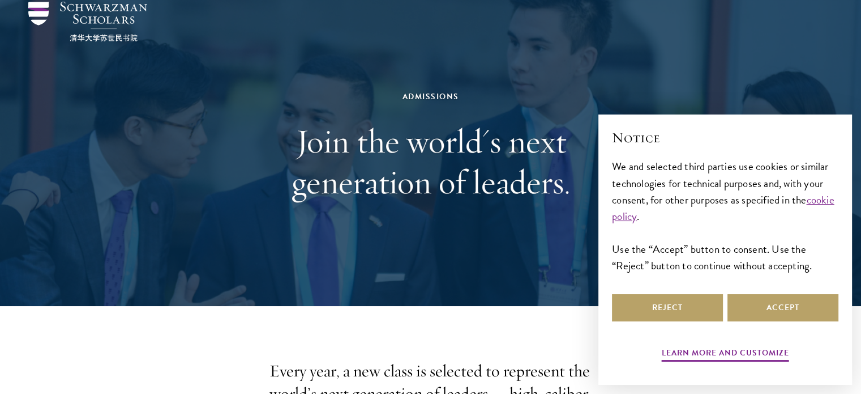
scroll to position [54, 0]
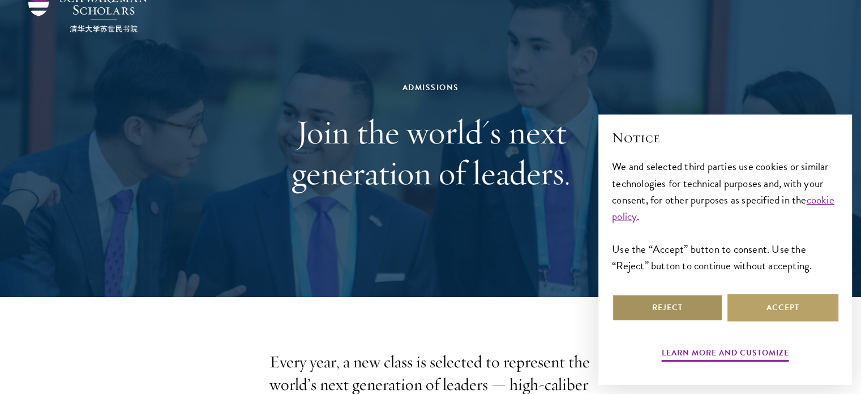
click at [638, 303] on button "Reject" at bounding box center [667, 307] width 111 height 27
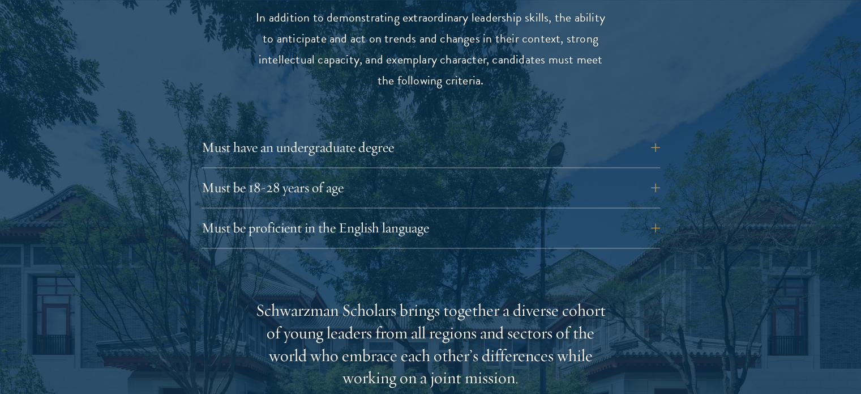
scroll to position [1553, 0]
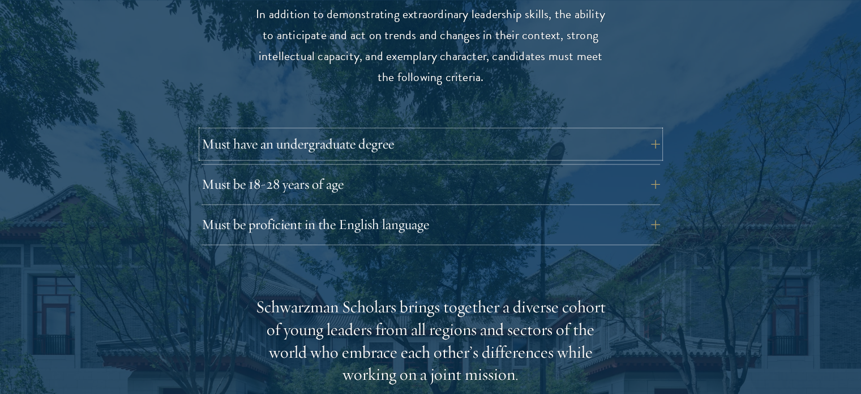
click at [431, 131] on button "Must have an undergraduate degree" at bounding box center [431, 143] width 459 height 27
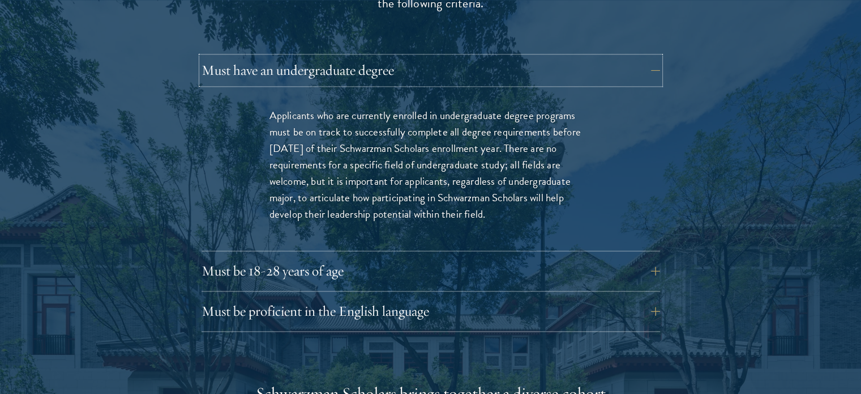
scroll to position [1676, 0]
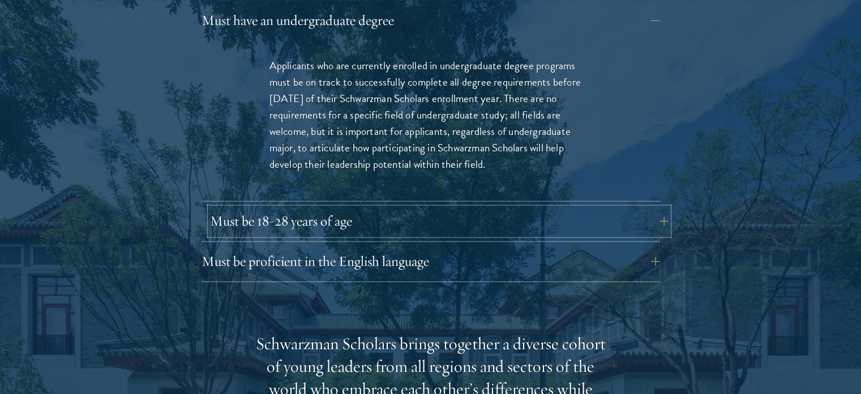
click at [290, 208] on button "Must be 18-28 years of age" at bounding box center [439, 220] width 459 height 27
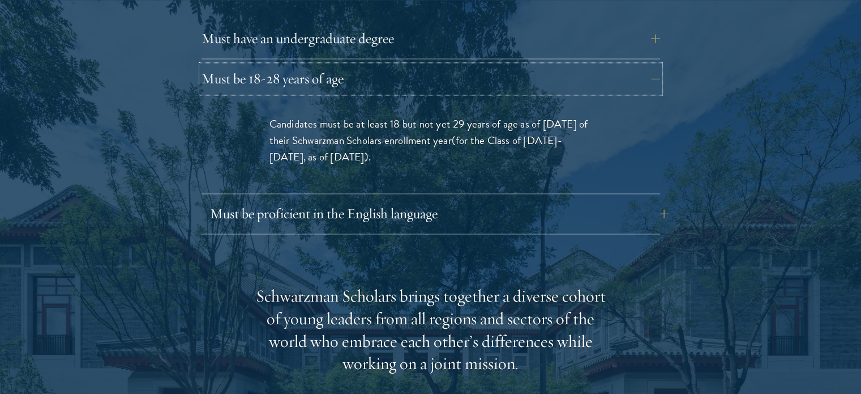
scroll to position [1659, 0]
click at [446, 208] on div "Must be proficient in the English language Applicants must demonstrate strong E…" at bounding box center [431, 216] width 459 height 34
click at [440, 199] on button "Must be proficient in the English language" at bounding box center [439, 212] width 459 height 27
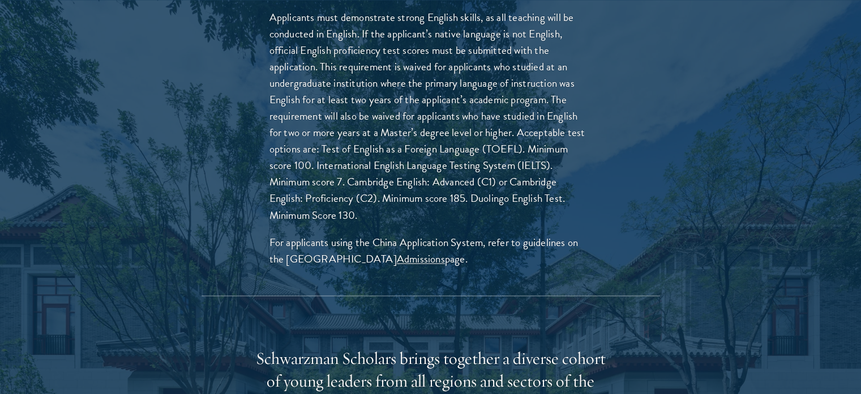
scroll to position [1806, 0]
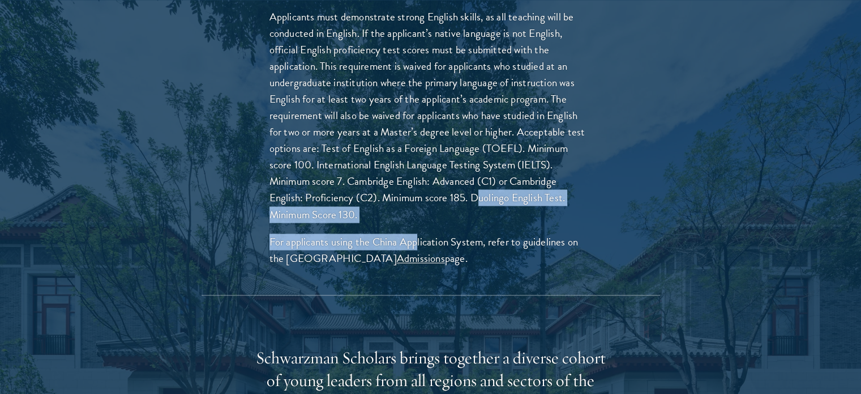
drag, startPoint x: 480, startPoint y: 176, endPoint x: 417, endPoint y: 194, distance: 66.0
click at [417, 194] on p "Applicants must demonstrate strong English skills, as all teaching will be cond…" at bounding box center [431, 115] width 323 height 214
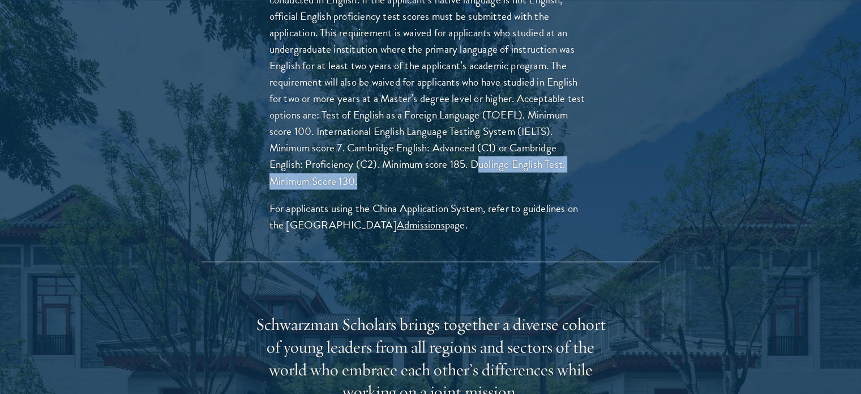
scroll to position [1844, 0]
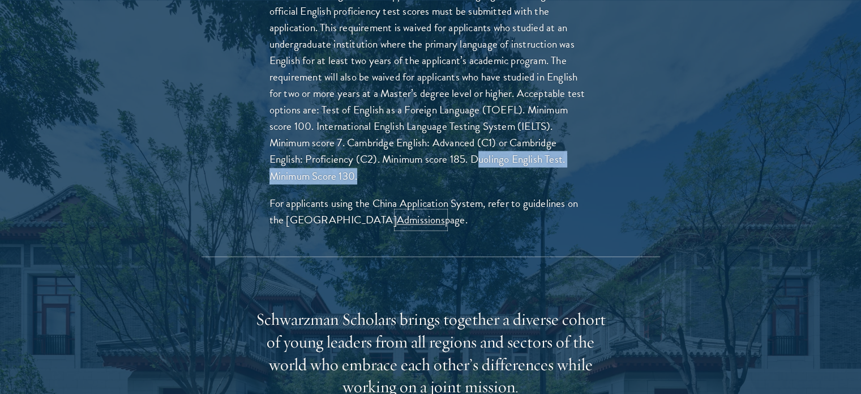
click at [406, 211] on link "Admissions" at bounding box center [421, 219] width 48 height 16
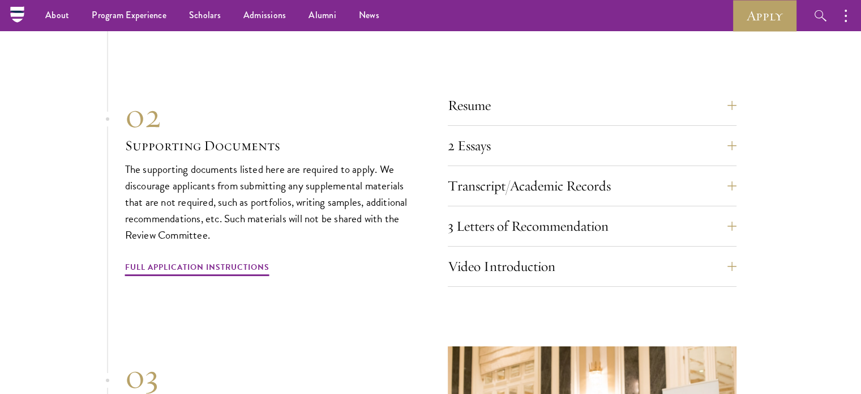
scroll to position [4169, 0]
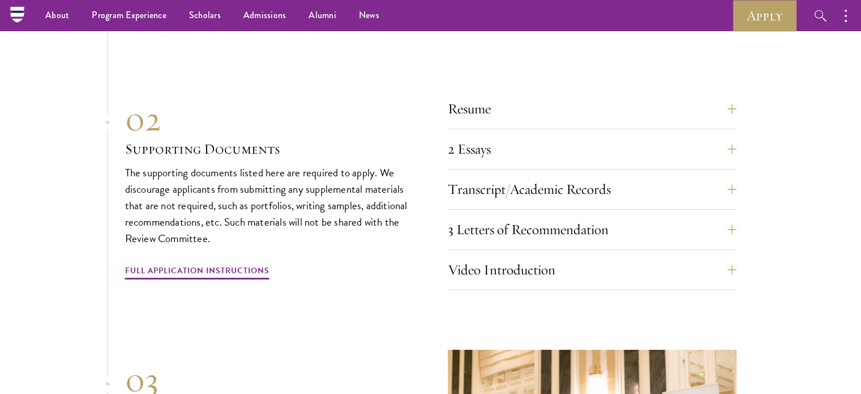
click at [639, 81] on div "01 Online Application 01 Online Application The application must be completed o…" at bounding box center [431, 215] width 612 height 701
click at [628, 103] on button "Resume" at bounding box center [600, 108] width 289 height 27
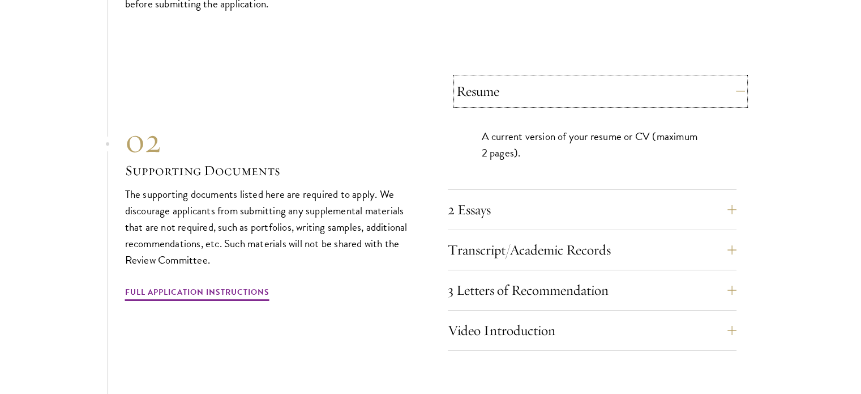
scroll to position [3886, 0]
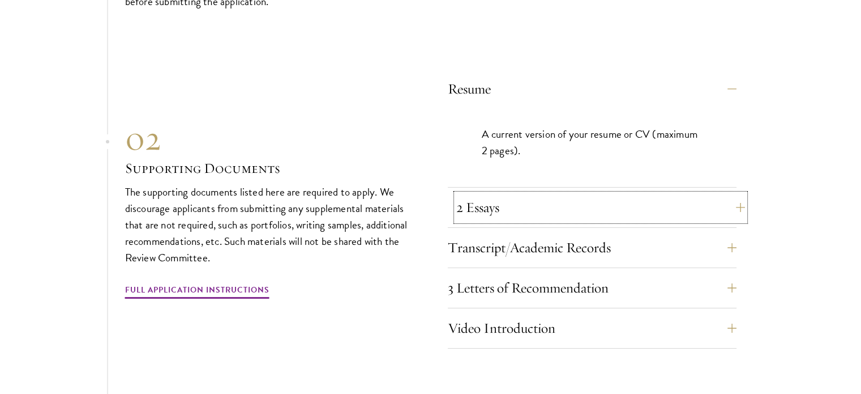
click at [578, 202] on button "2 Essays" at bounding box center [600, 207] width 289 height 27
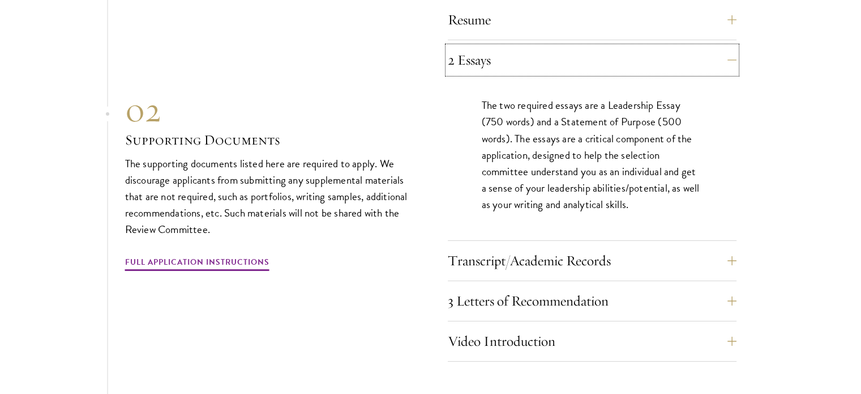
scroll to position [3962, 0]
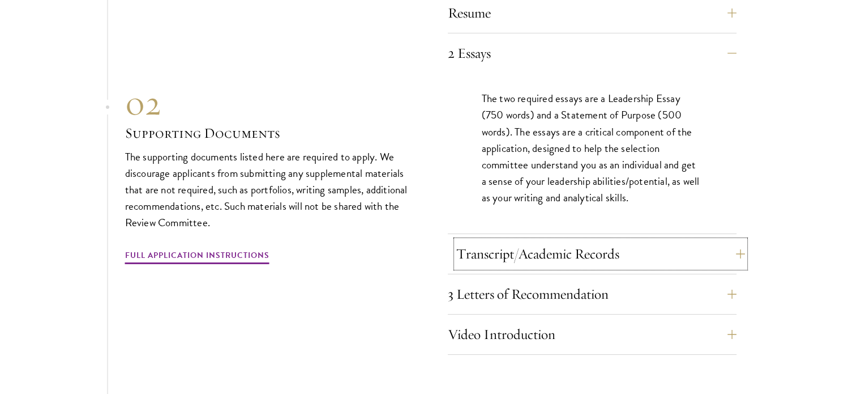
click at [523, 240] on button "Transcript/Academic Records" at bounding box center [600, 253] width 289 height 27
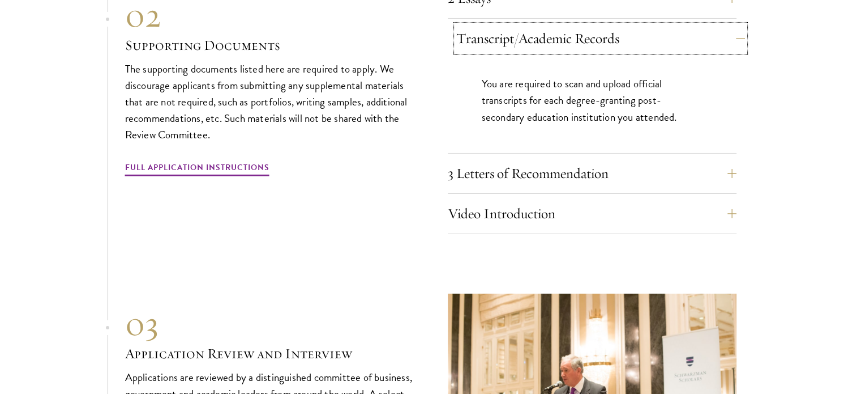
scroll to position [4021, 0]
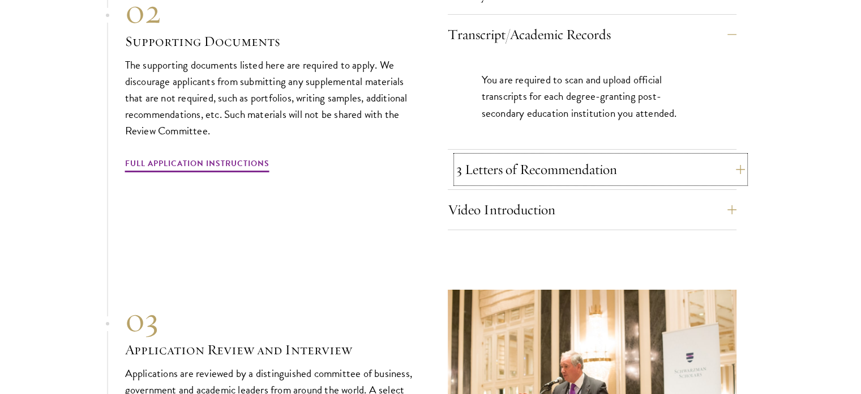
click at [572, 169] on button "3 Letters of Recommendation" at bounding box center [600, 169] width 289 height 27
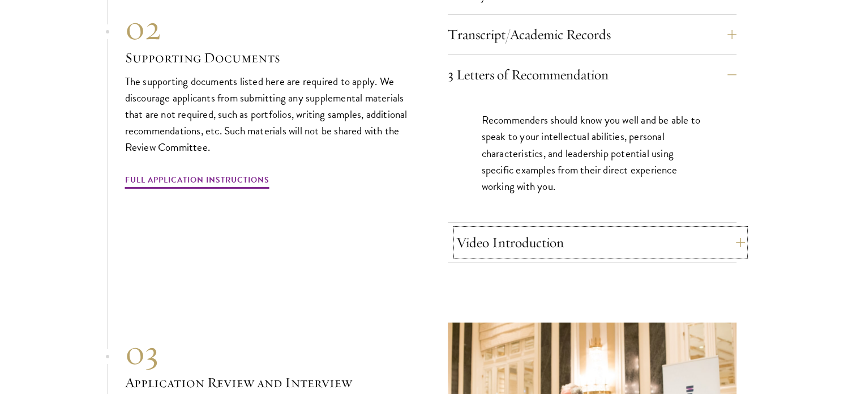
click at [571, 242] on button "Video Introduction" at bounding box center [600, 242] width 289 height 27
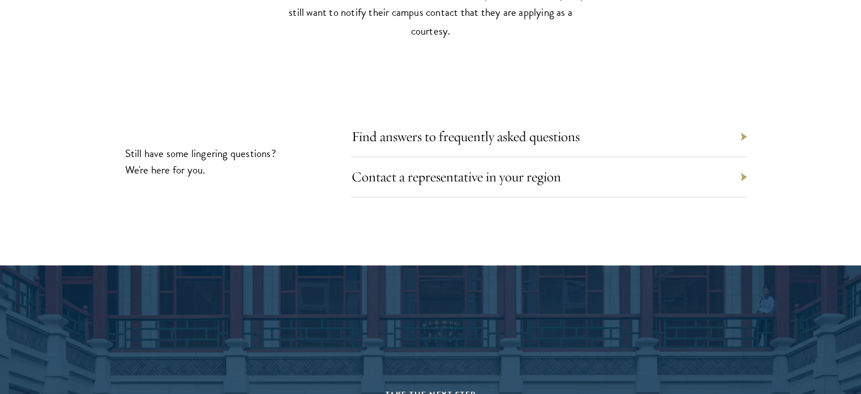
scroll to position [5588, 0]
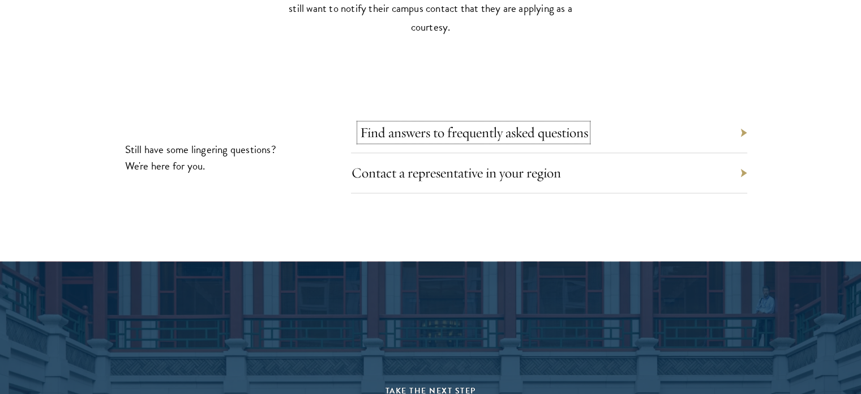
click at [539, 126] on link "Find answers to frequently asked questions" at bounding box center [474, 132] width 228 height 18
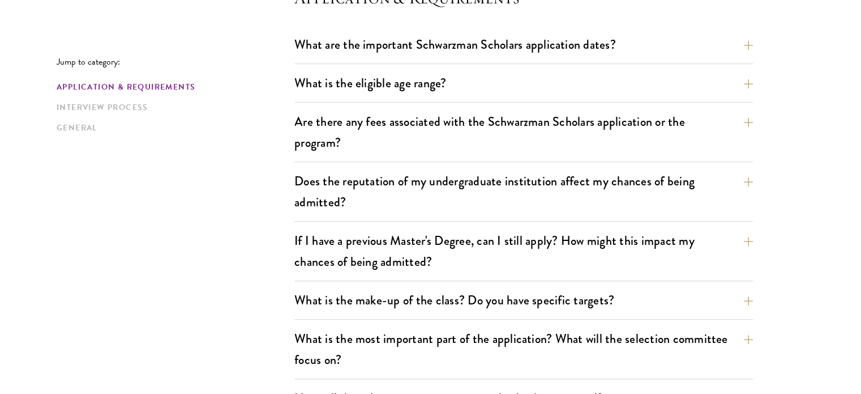
scroll to position [350, 0]
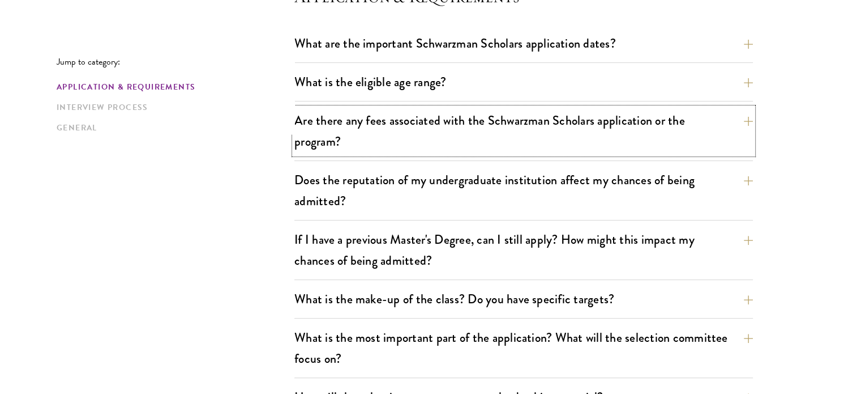
click at [539, 126] on button "Are there any fees associated with the Schwarzman Scholars application or the p…" at bounding box center [524, 131] width 459 height 46
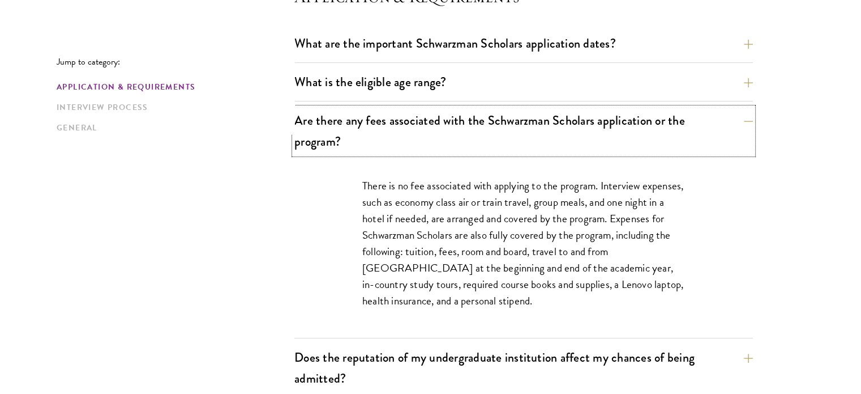
click at [539, 126] on button "Are there any fees associated with the Schwarzman Scholars application or the p…" at bounding box center [524, 131] width 459 height 46
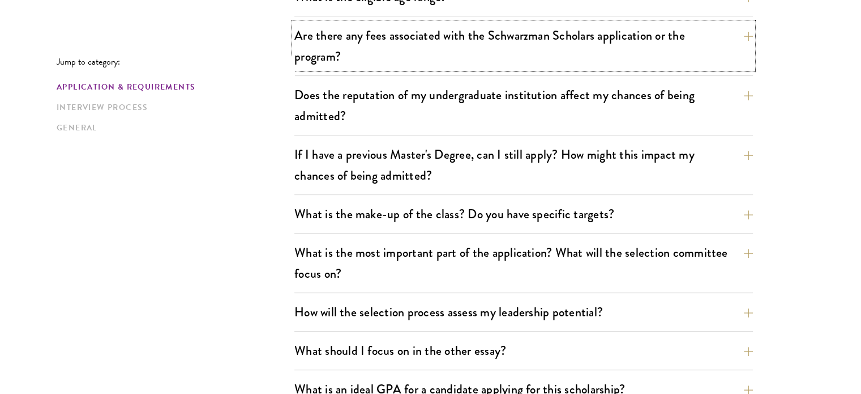
scroll to position [438, 0]
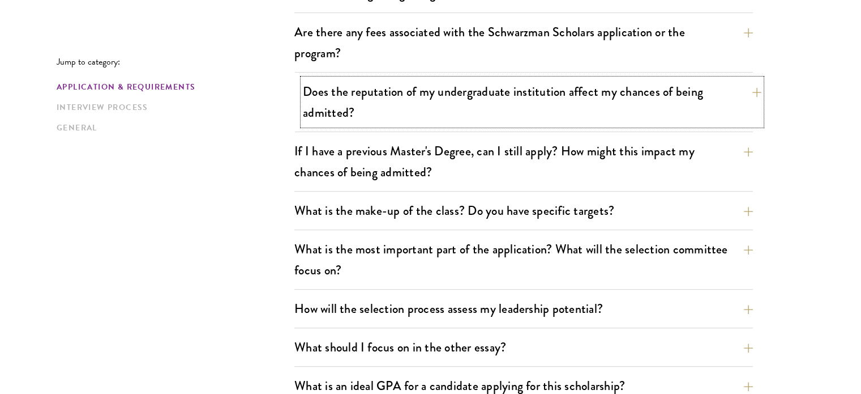
click at [539, 90] on button "Does the reputation of my undergraduate institution affect my chances of being …" at bounding box center [532, 102] width 459 height 46
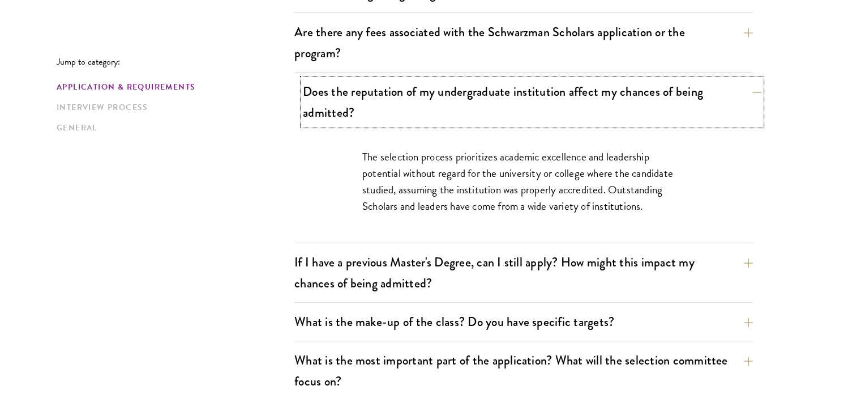
click at [539, 90] on button "Does the reputation of my undergraduate institution affect my chances of being …" at bounding box center [532, 102] width 459 height 46
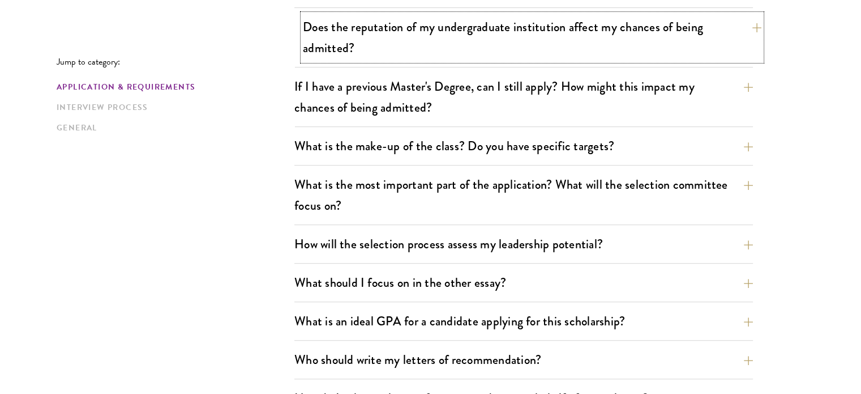
scroll to position [523, 0]
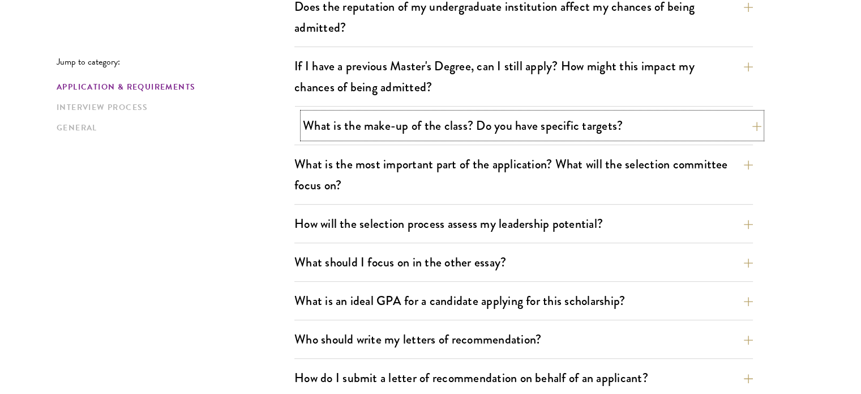
click at [530, 123] on button "What is the make-up of the class? Do you have specific targets?" at bounding box center [532, 125] width 459 height 25
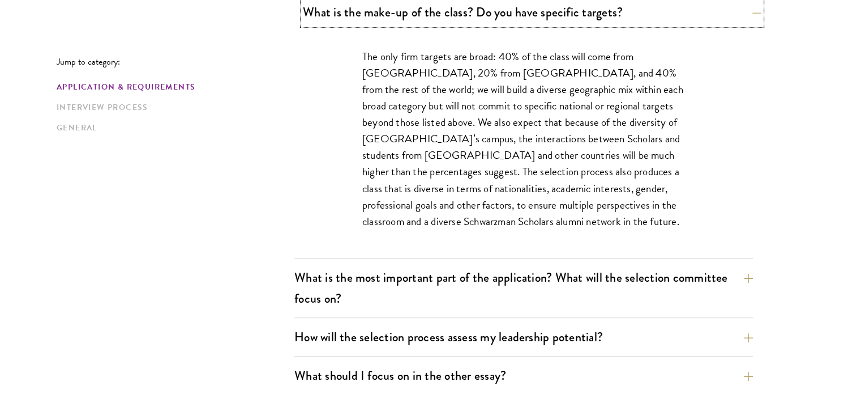
scroll to position [639, 0]
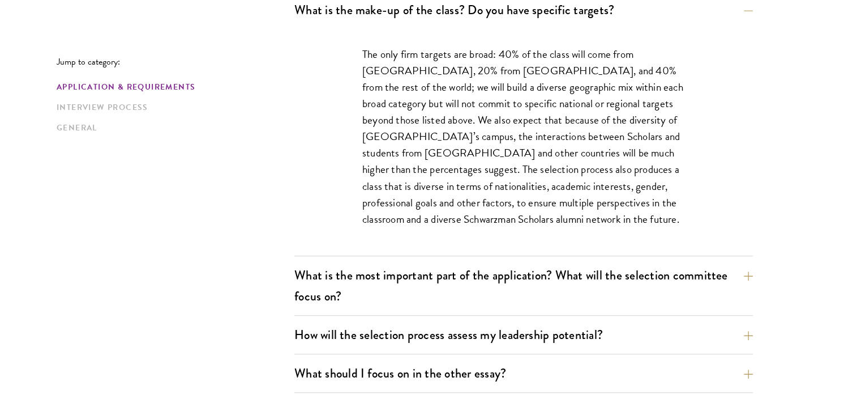
click at [419, 31] on div "The only firm targets are broad: 40% of the class will come from the United Sta…" at bounding box center [523, 142] width 391 height 227
click at [418, 14] on button "What is the make-up of the class? Do you have specific targets?" at bounding box center [532, 9] width 459 height 25
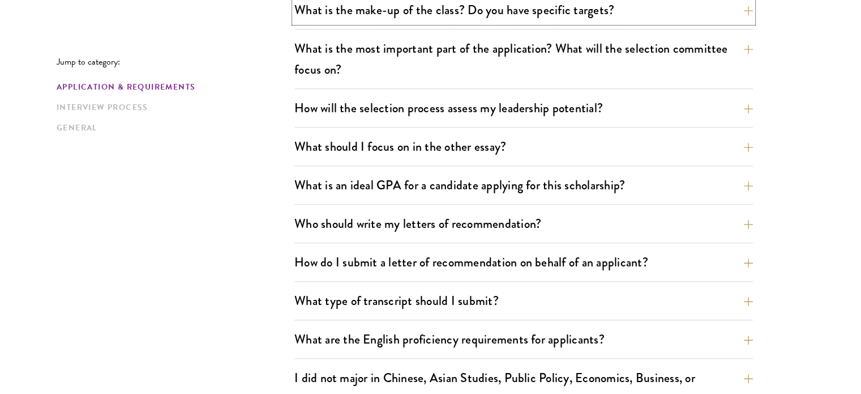
scroll to position [650, 0]
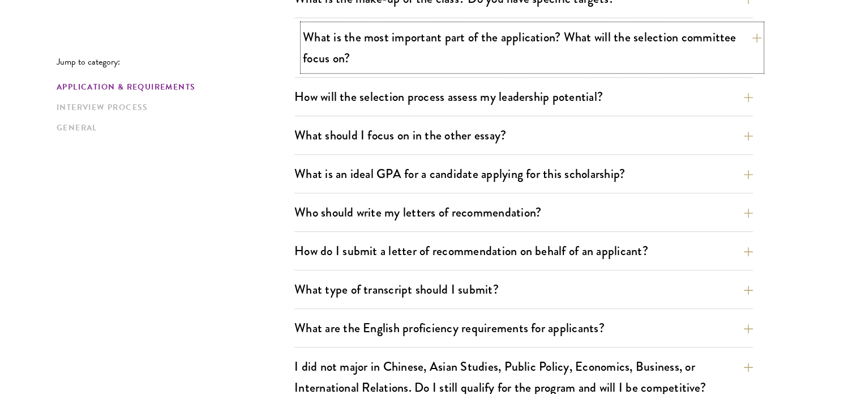
click at [423, 57] on button "What is the most important part of the application? What will the selection com…" at bounding box center [532, 47] width 459 height 46
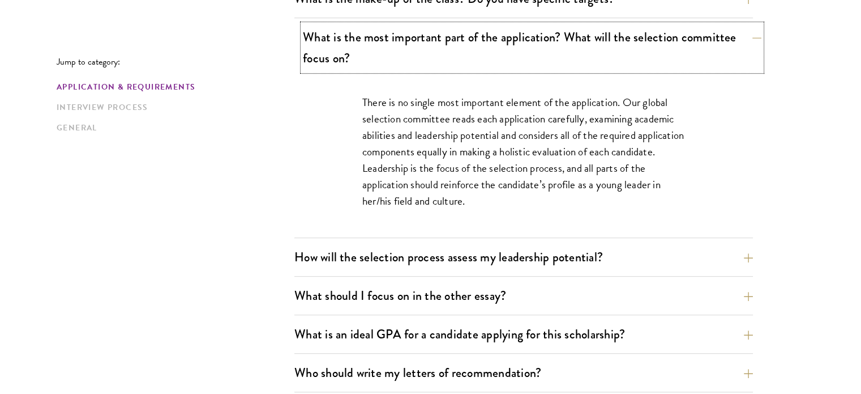
click at [423, 57] on button "What is the most important part of the application? What will the selection com…" at bounding box center [532, 47] width 459 height 46
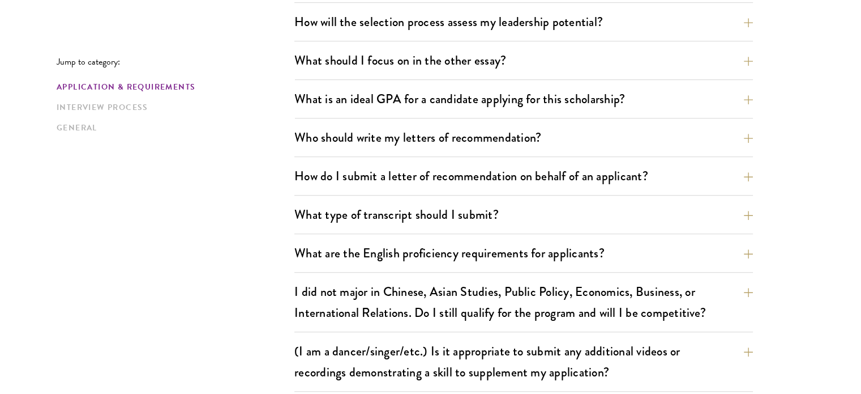
scroll to position [726, 0]
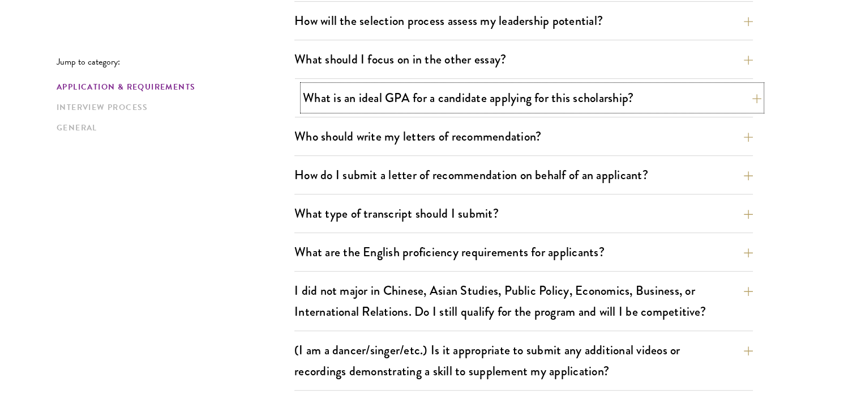
click at [449, 92] on button "What is an ideal GPA for a candidate applying for this scholarship?" at bounding box center [532, 97] width 459 height 25
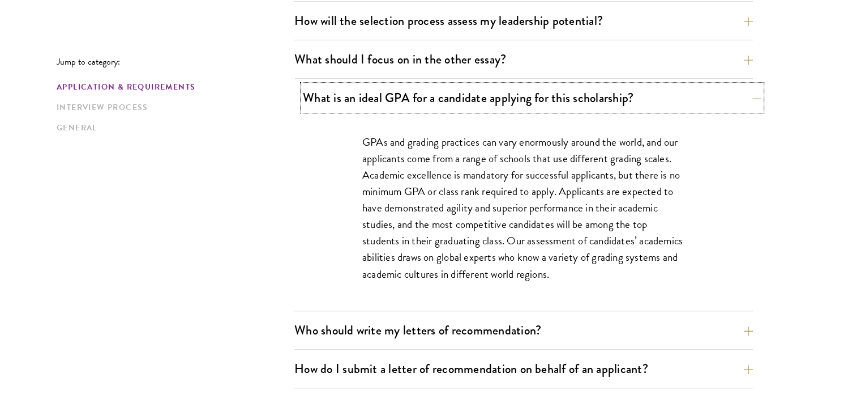
click at [449, 92] on button "What is an ideal GPA for a candidate applying for this scholarship?" at bounding box center [532, 97] width 459 height 25
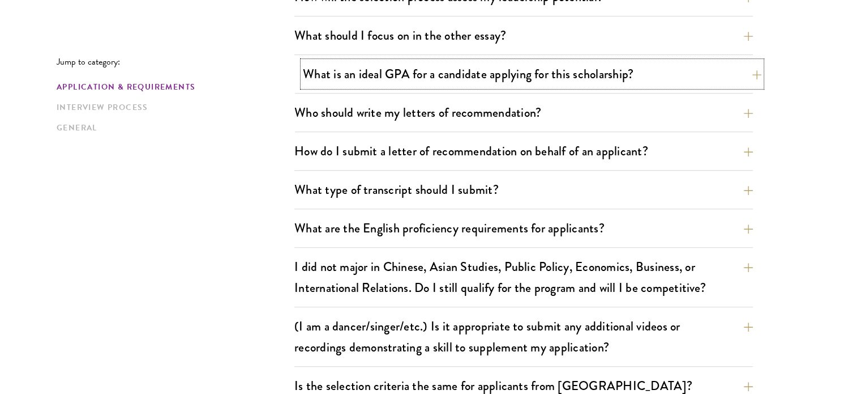
scroll to position [756, 0]
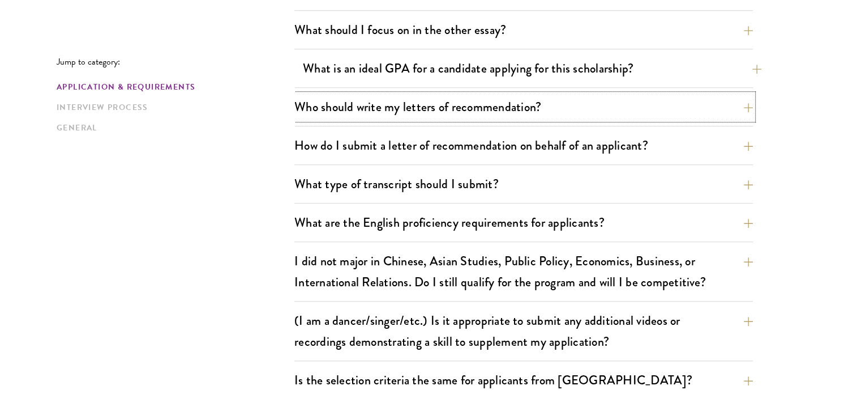
click at [449, 94] on button "Who should write my letters of recommendation?" at bounding box center [524, 106] width 459 height 25
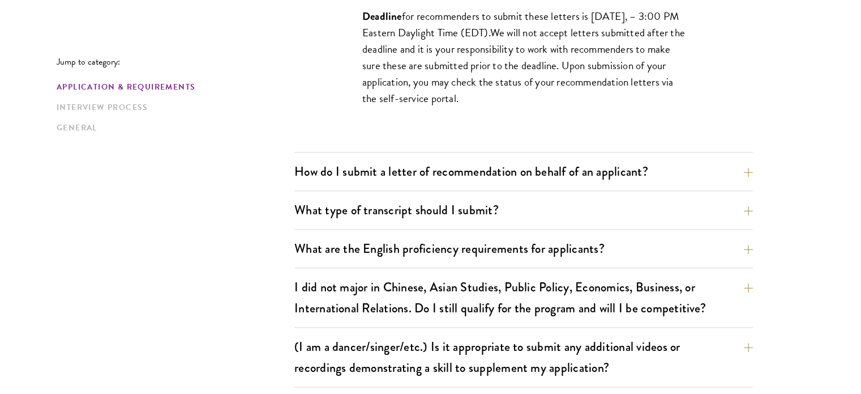
scroll to position [1239, 0]
click at [501, 169] on button "How do I submit a letter of recommendation on behalf of an applicant?" at bounding box center [532, 170] width 459 height 25
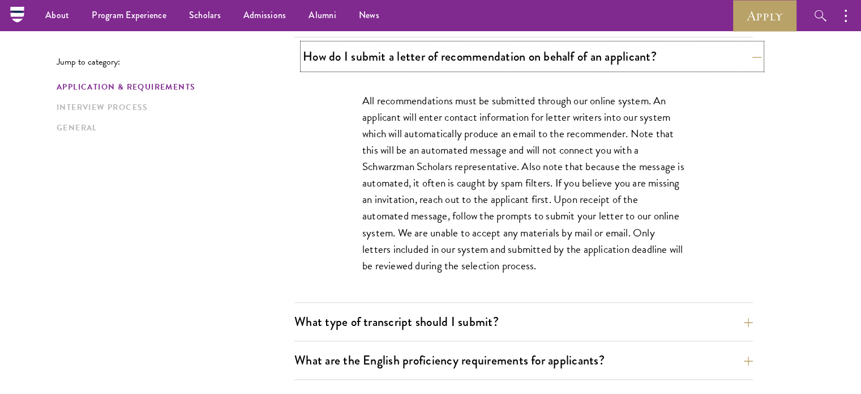
scroll to position [844, 0]
click at [497, 46] on button "How do I submit a letter of recommendation on behalf of an applicant?" at bounding box center [532, 56] width 459 height 25
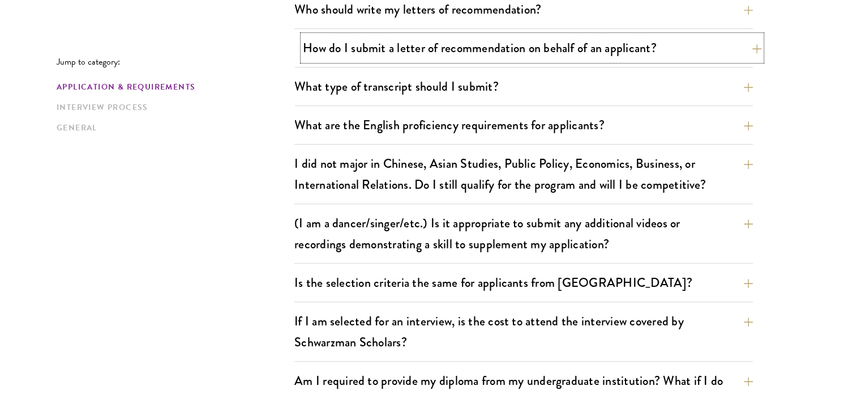
scroll to position [854, 0]
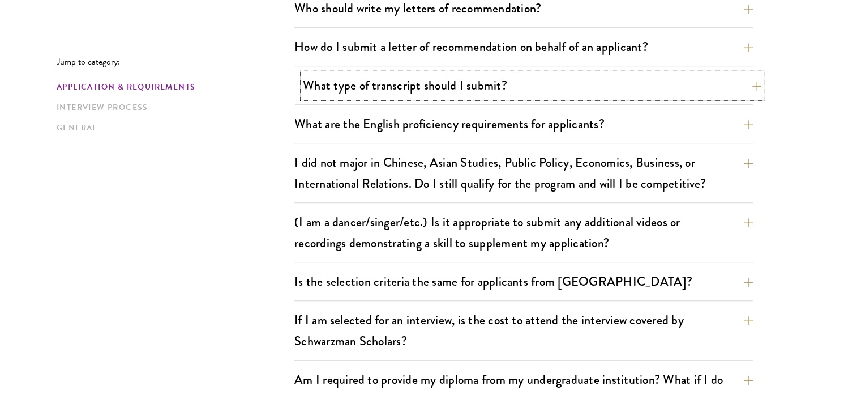
click at [494, 87] on button "What type of transcript should I submit?" at bounding box center [532, 84] width 459 height 25
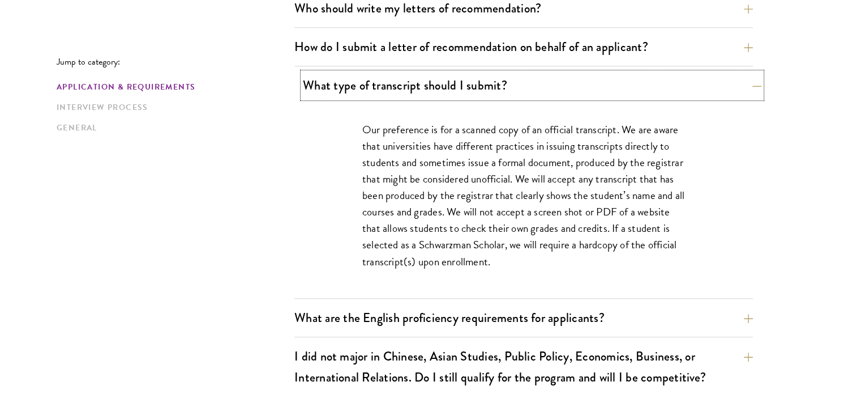
click at [494, 87] on button "What type of transcript should I submit?" at bounding box center [532, 84] width 459 height 25
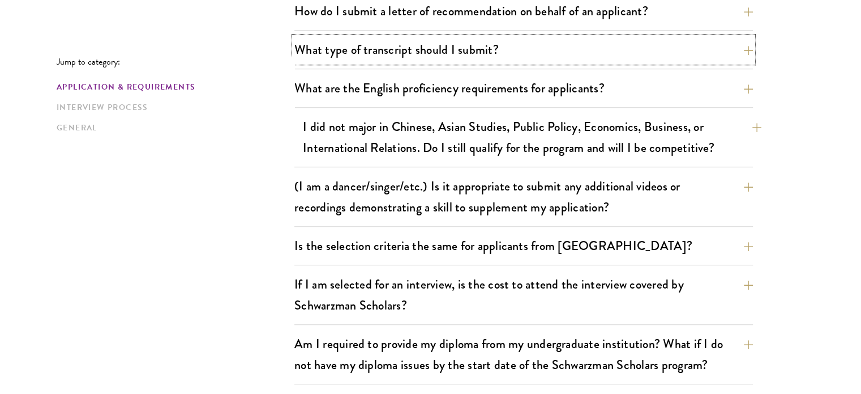
scroll to position [893, 0]
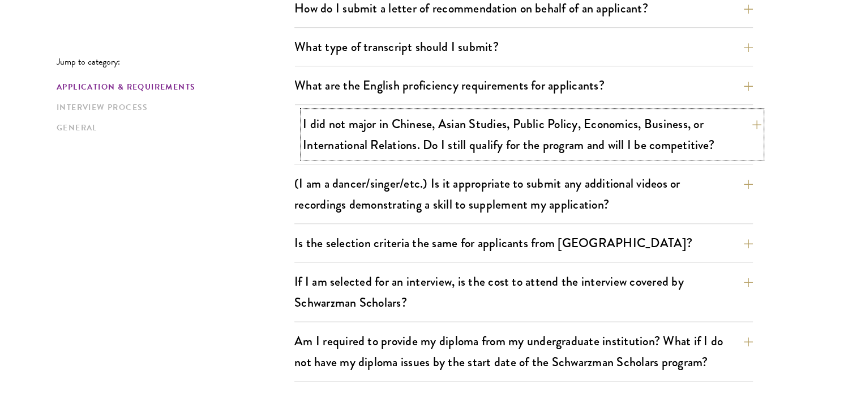
click at [496, 125] on button "I did not major in Chinese, Asian Studies, Public Policy, Economics, Business, …" at bounding box center [532, 134] width 459 height 46
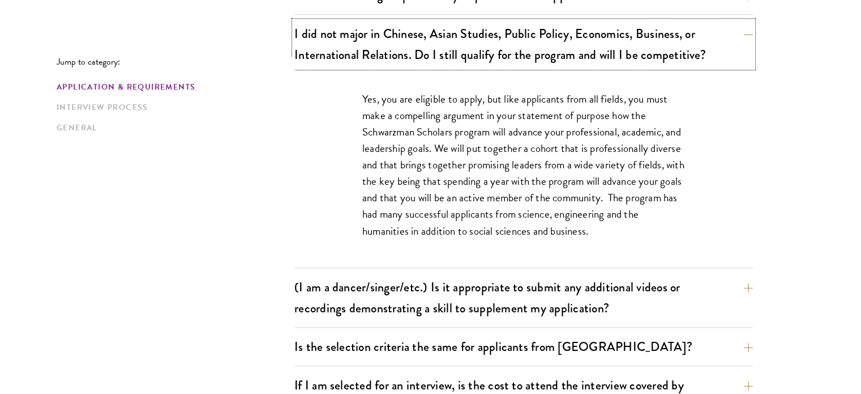
scroll to position [983, 0]
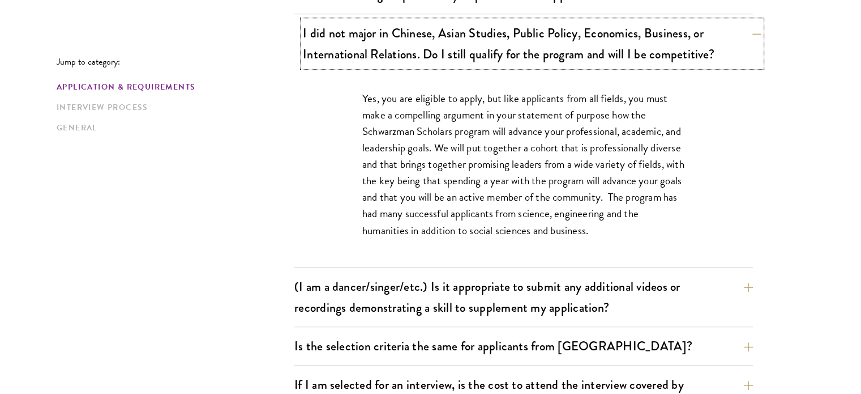
click at [473, 52] on button "I did not major in Chinese, Asian Studies, Public Policy, Economics, Business, …" at bounding box center [532, 43] width 459 height 46
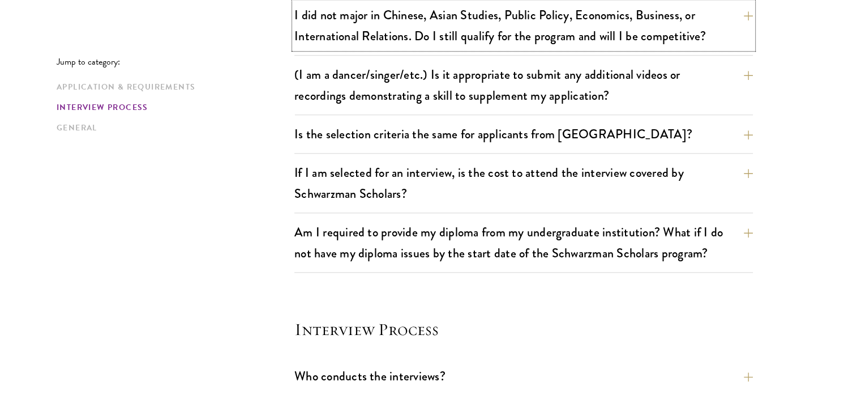
scroll to position [1003, 0]
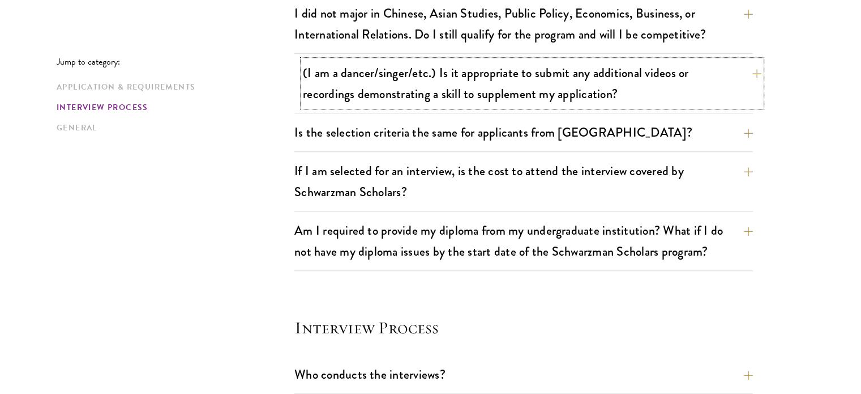
click at [453, 76] on button "(I am a dancer/singer/etc.) Is it appropriate to submit any additional videos o…" at bounding box center [532, 83] width 459 height 46
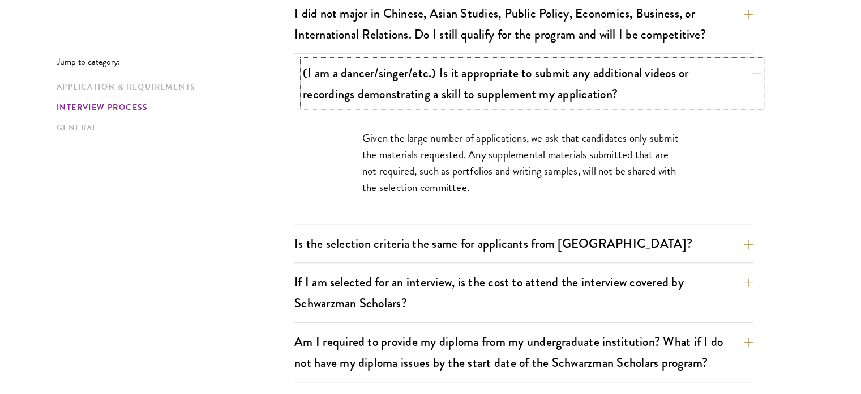
click at [453, 76] on button "(I am a dancer/singer/etc.) Is it appropriate to submit any additional videos o…" at bounding box center [532, 83] width 459 height 46
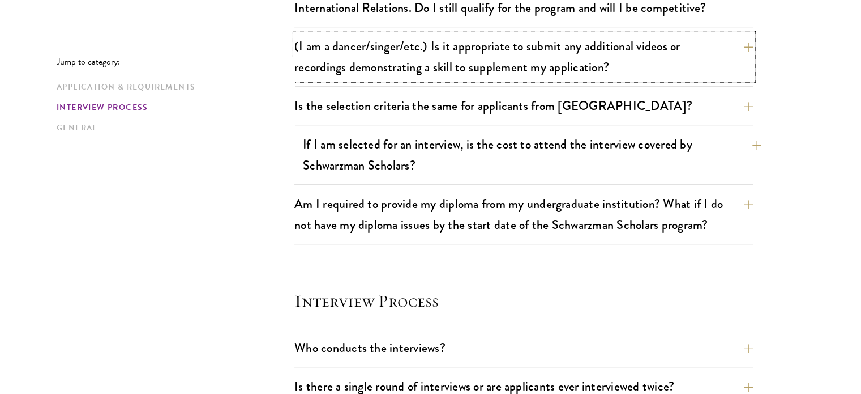
scroll to position [1030, 0]
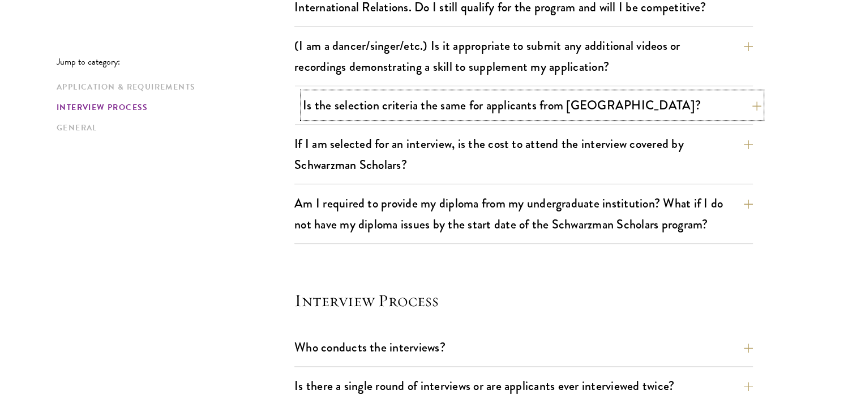
click at [450, 103] on button "Is the selection criteria the same for applicants from China?" at bounding box center [532, 104] width 459 height 25
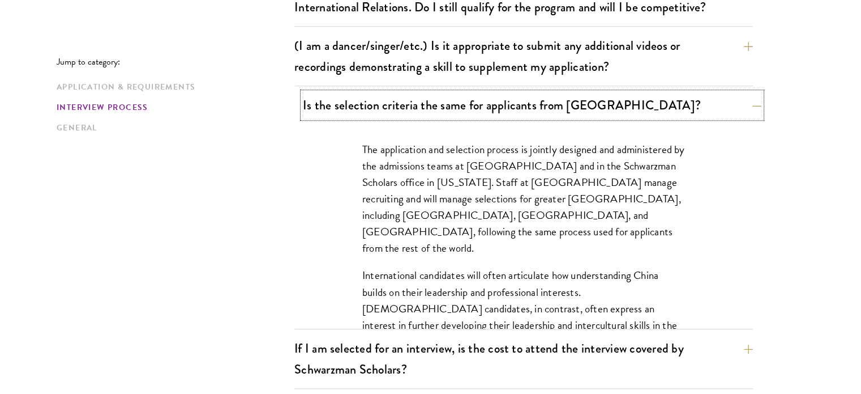
click at [450, 103] on button "Is the selection criteria the same for applicants from China?" at bounding box center [532, 104] width 459 height 25
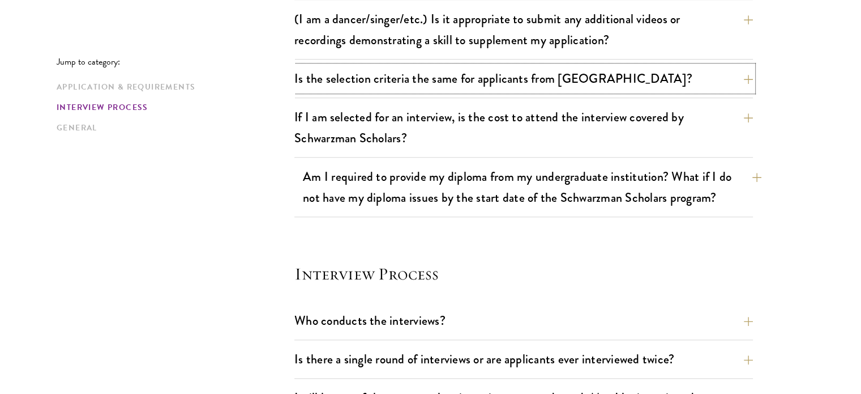
scroll to position [1058, 0]
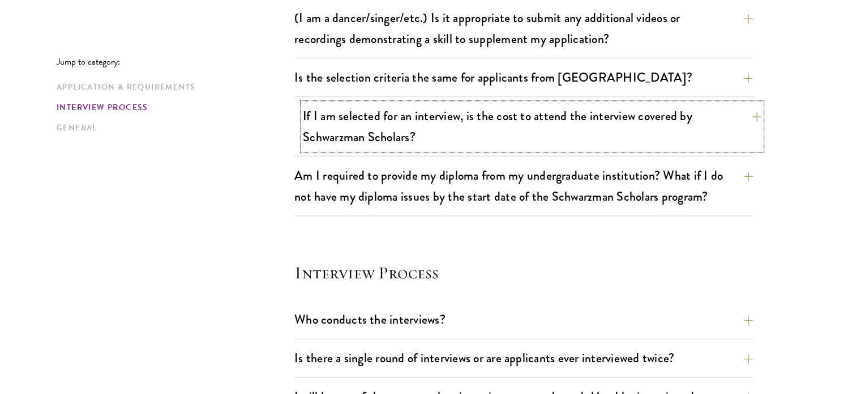
click at [475, 130] on button "If I am selected for an interview, is the cost to attend the interview covered …" at bounding box center [532, 126] width 459 height 46
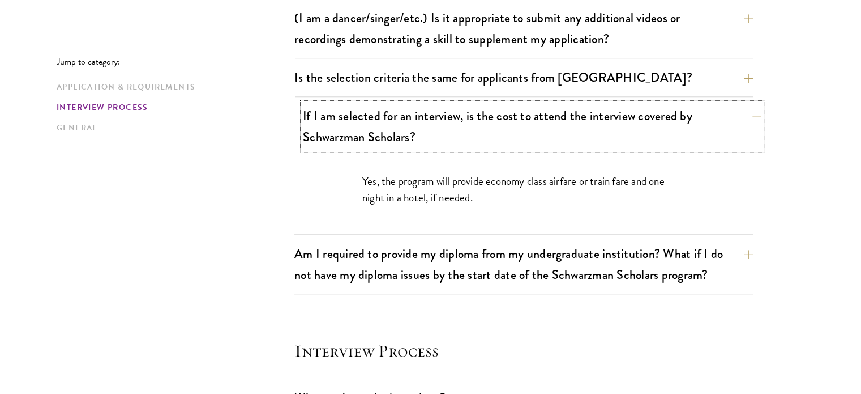
click at [475, 130] on button "If I am selected for an interview, is the cost to attend the interview covered …" at bounding box center [532, 126] width 459 height 46
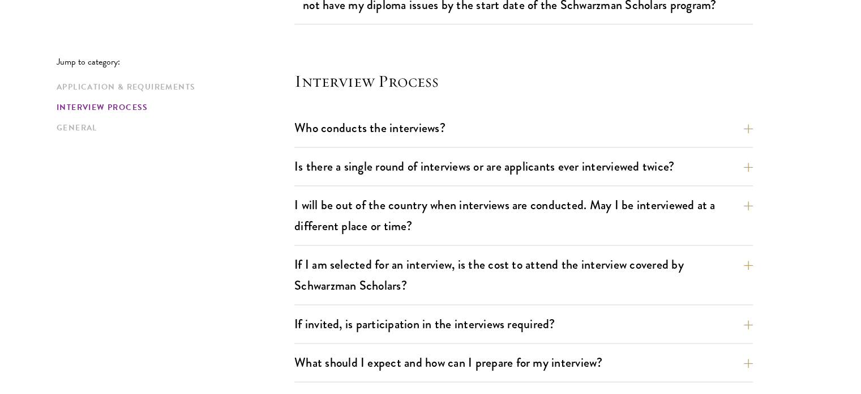
scroll to position [1250, 0]
click at [492, 126] on button "Who conducts the interviews?" at bounding box center [532, 126] width 459 height 25
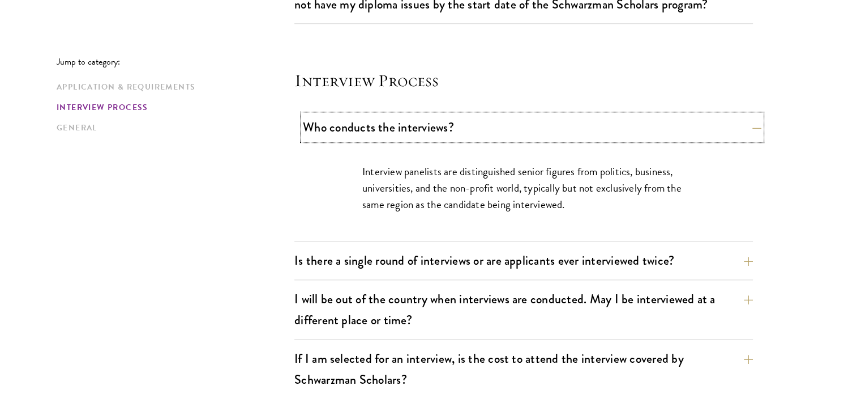
click at [492, 126] on button "Who conducts the interviews?" at bounding box center [532, 126] width 459 height 25
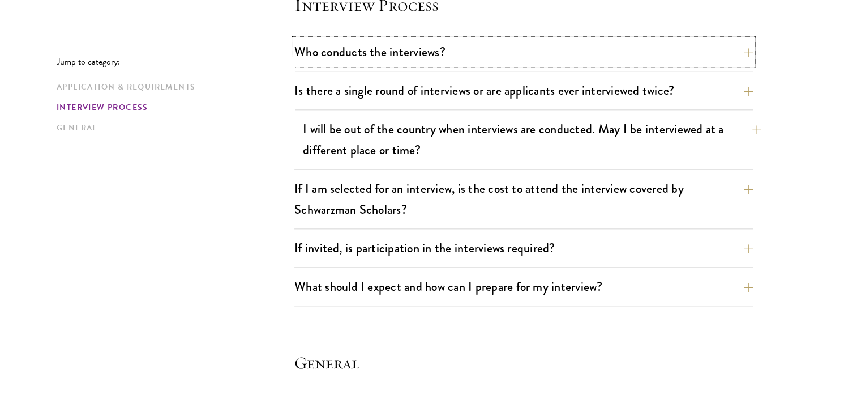
scroll to position [1328, 0]
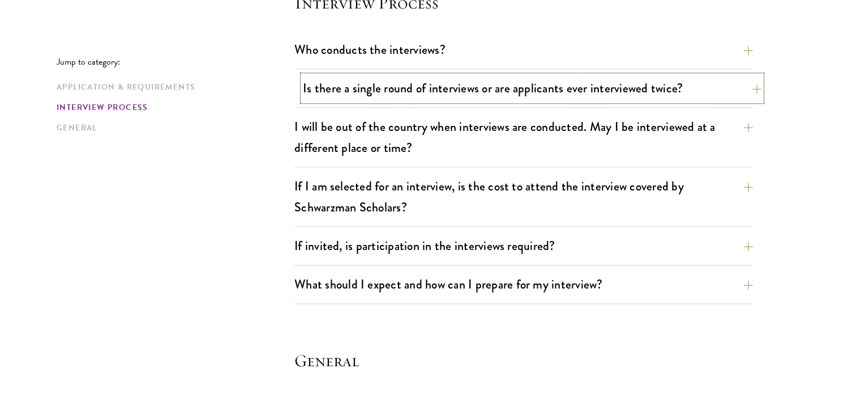
click at [513, 79] on button "Is there a single round of interviews or are applicants ever interviewed twice?" at bounding box center [532, 87] width 459 height 25
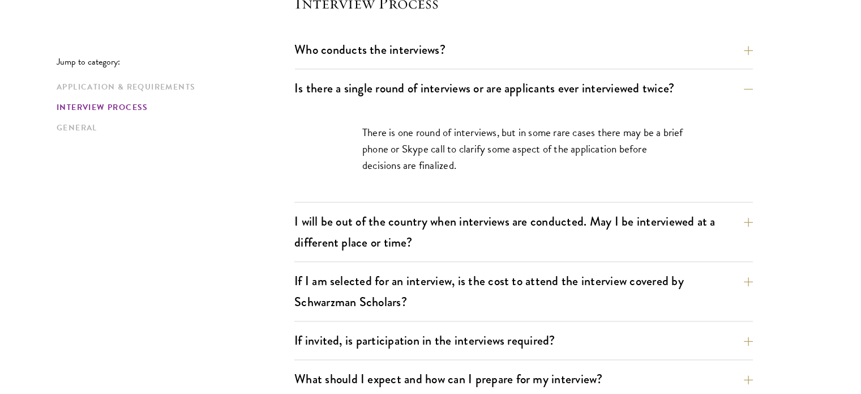
click at [614, 313] on div "If I am selected for an interview, is the cost to attend the interview covered …" at bounding box center [524, 294] width 459 height 53
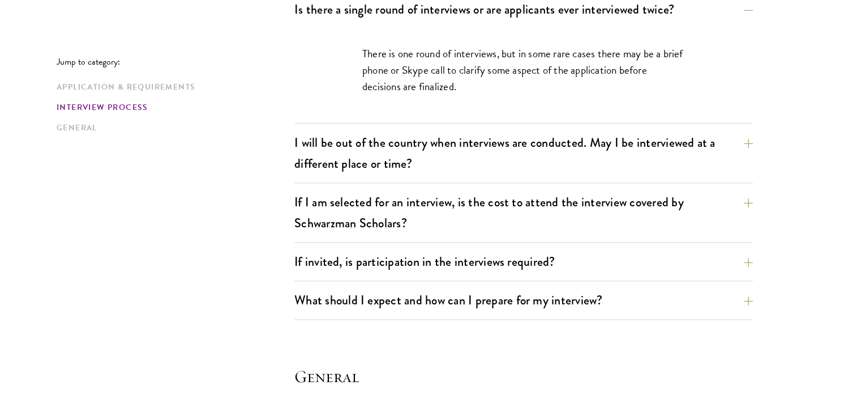
scroll to position [1414, 0]
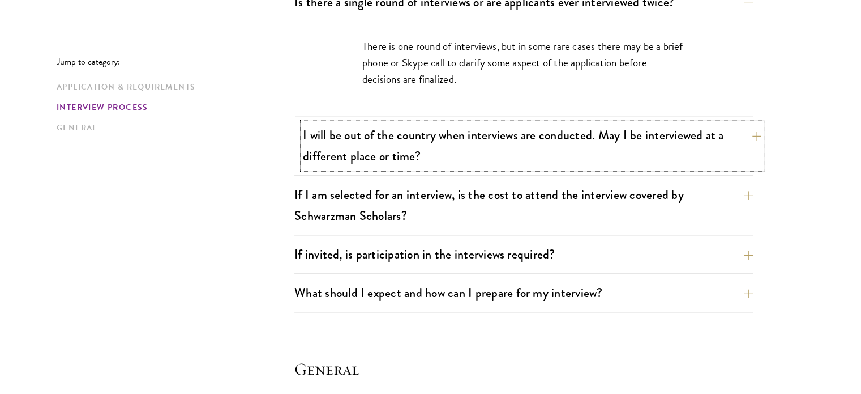
click at [599, 129] on button "I will be out of the country when interviews are conducted. May I be interviewe…" at bounding box center [532, 145] width 459 height 46
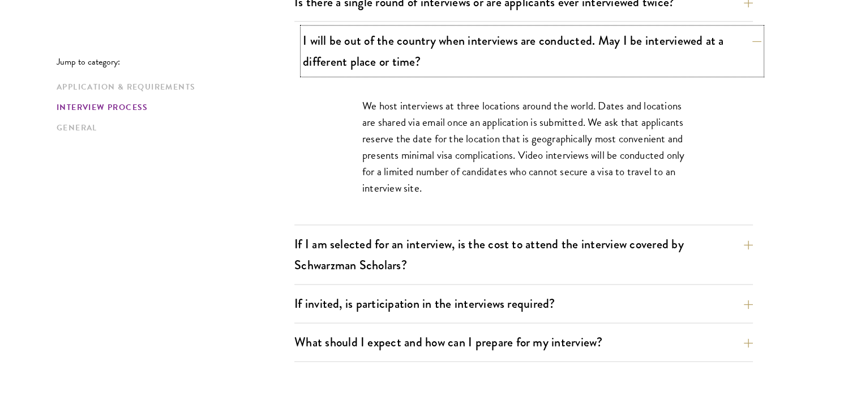
click at [581, 66] on button "I will be out of the country when interviews are conducted. May I be interviewe…" at bounding box center [532, 51] width 459 height 46
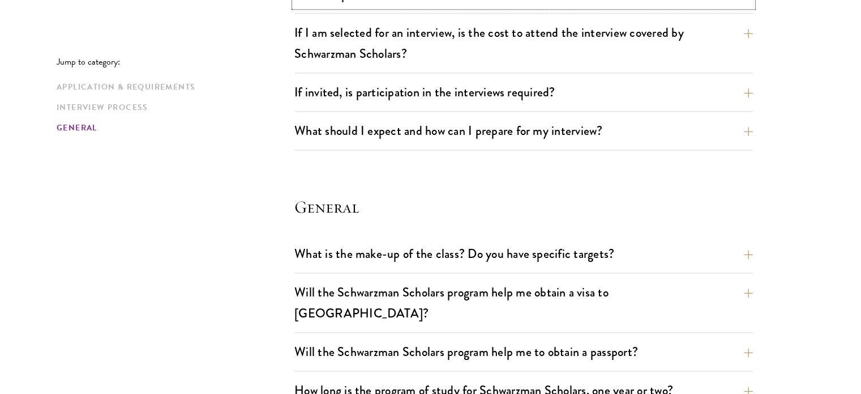
scroll to position [1482, 0]
click at [466, 133] on button "What should I expect and how can I prepare for my interview?" at bounding box center [532, 129] width 459 height 25
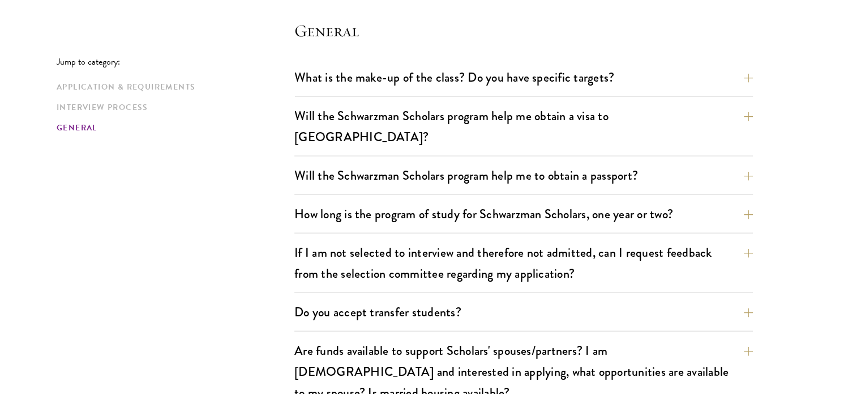
scroll to position [2359, 0]
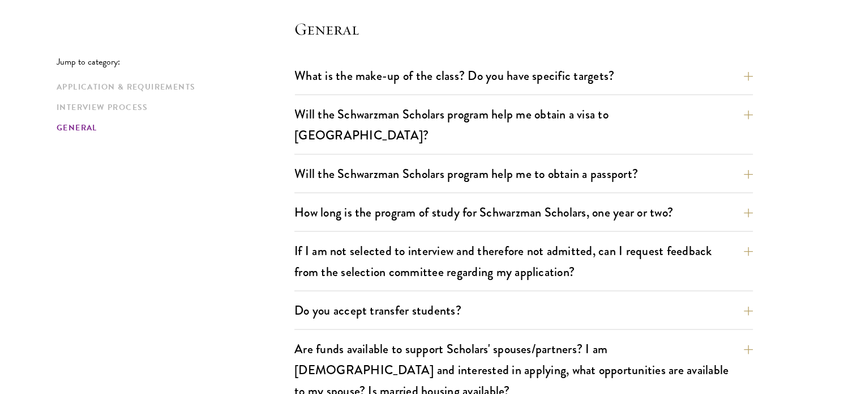
click at [466, 129] on div "Will the Schwarzman Scholars program help me obtain a visa to China? The Tsingh…" at bounding box center [524, 127] width 459 height 53
click at [466, 114] on button "Will the Schwarzman Scholars program help me obtain a visa to China?" at bounding box center [532, 124] width 459 height 46
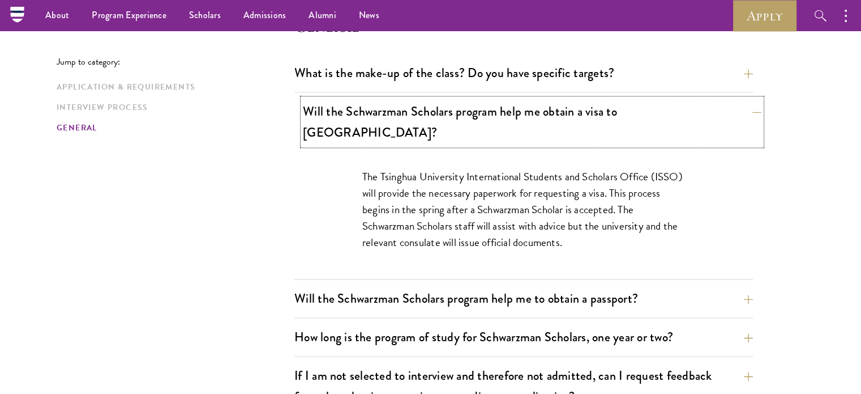
scroll to position [1659, 0]
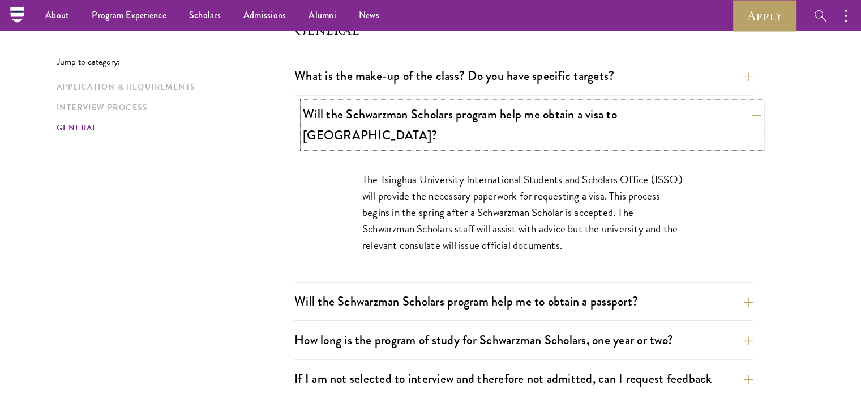
click at [471, 105] on button "Will the Schwarzman Scholars program help me obtain a visa to China?" at bounding box center [532, 124] width 459 height 46
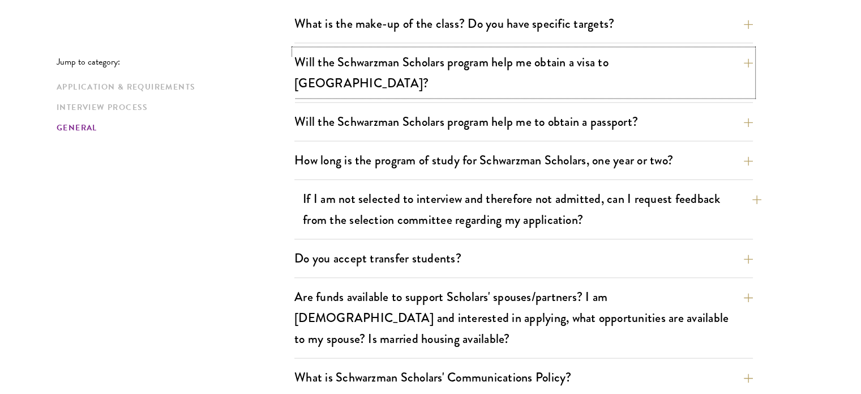
scroll to position [1715, 0]
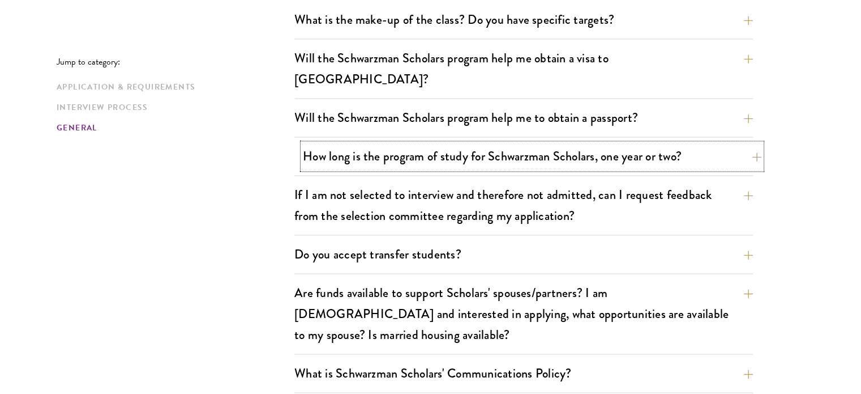
click at [481, 143] on button "How long is the program of study for Schwarzman Scholars, one year or two?" at bounding box center [532, 155] width 459 height 25
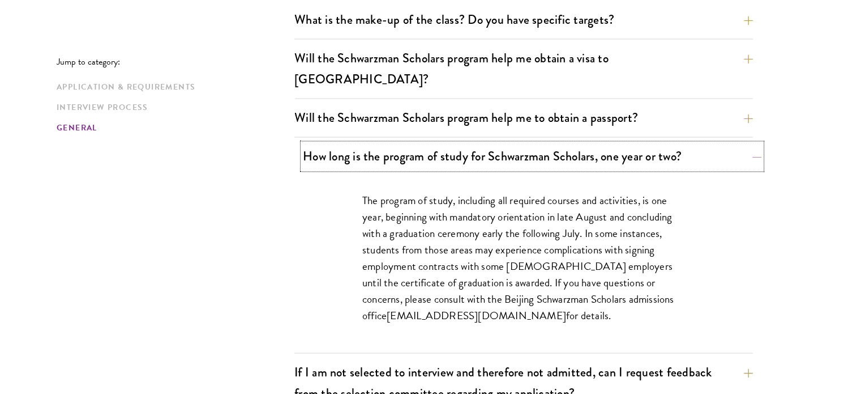
click at [481, 143] on button "How long is the program of study for Schwarzman Scholars, one year or two?" at bounding box center [532, 155] width 459 height 25
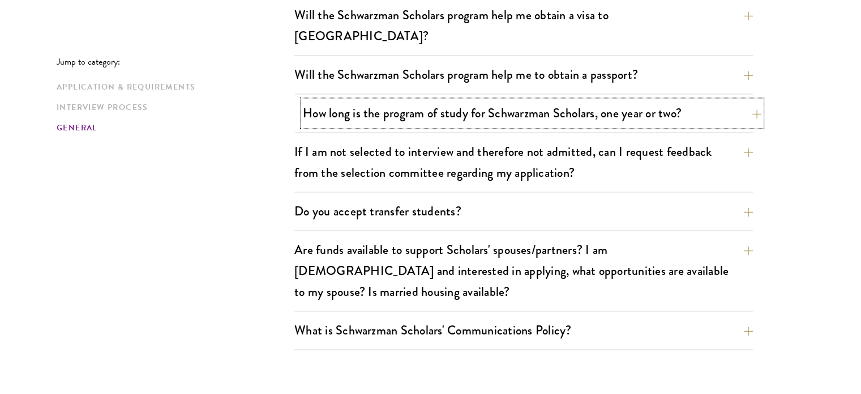
scroll to position [1762, 0]
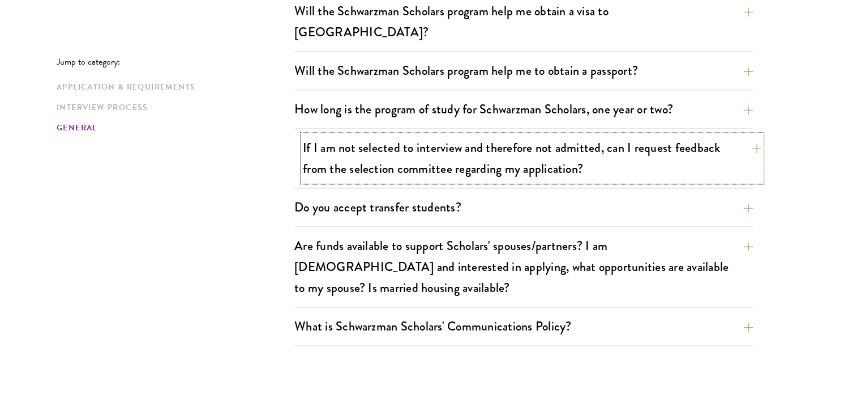
click at [505, 135] on button "If I am not selected to interview and therefore not admitted, can I request fee…" at bounding box center [532, 158] width 459 height 46
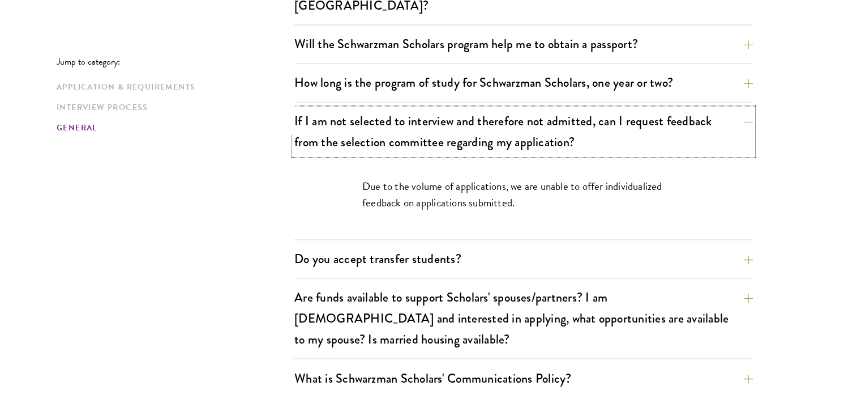
scroll to position [1789, 0]
click at [489, 127] on button "If I am not selected to interview and therefore not admitted, can I request fee…" at bounding box center [532, 131] width 459 height 46
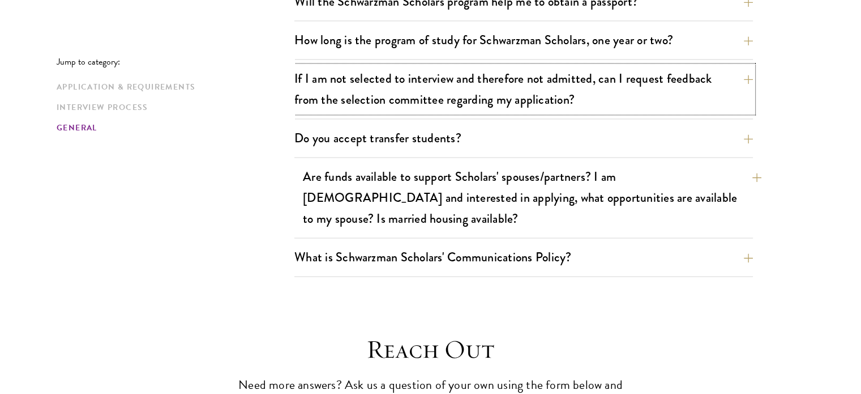
scroll to position [1832, 0]
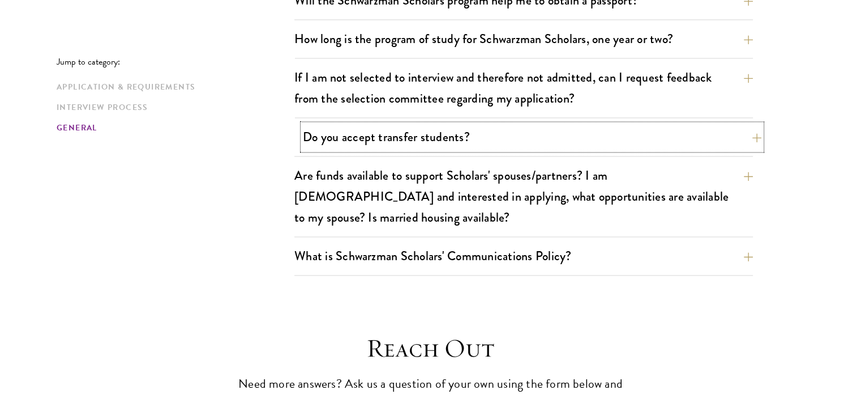
click at [478, 124] on button "Do you accept transfer students?" at bounding box center [532, 136] width 459 height 25
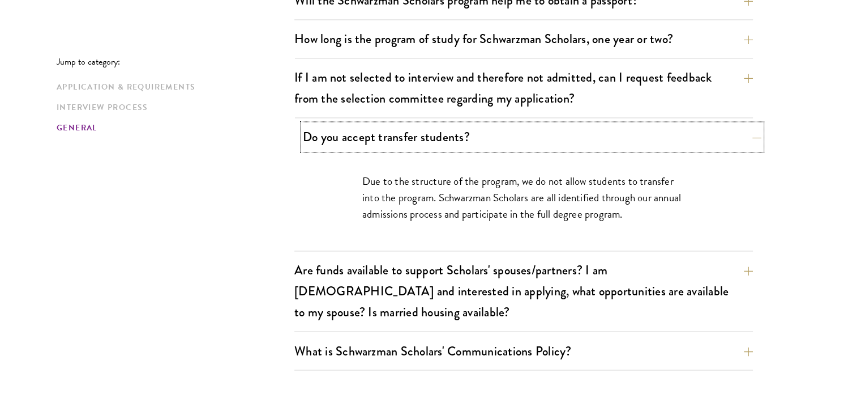
click at [478, 124] on button "Do you accept transfer students?" at bounding box center [532, 136] width 459 height 25
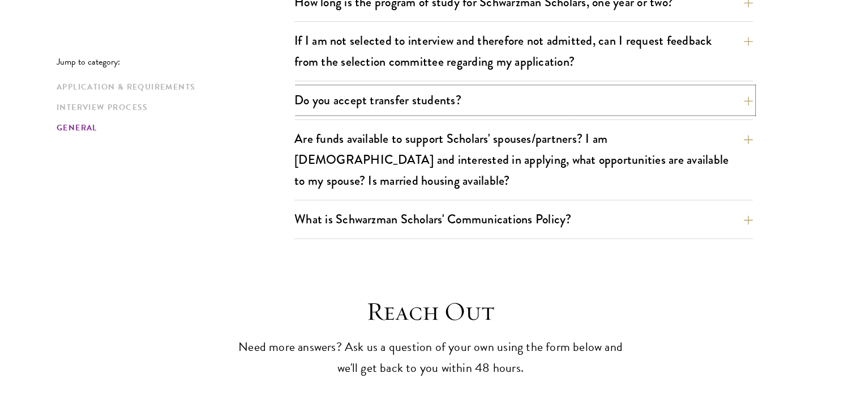
scroll to position [1873, 0]
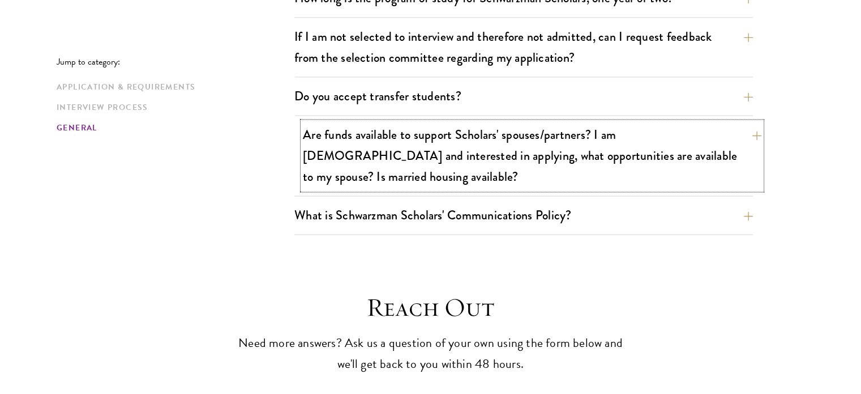
click at [521, 122] on button "Are funds available to support Scholars' spouses/partners? I am married and int…" at bounding box center [532, 155] width 459 height 67
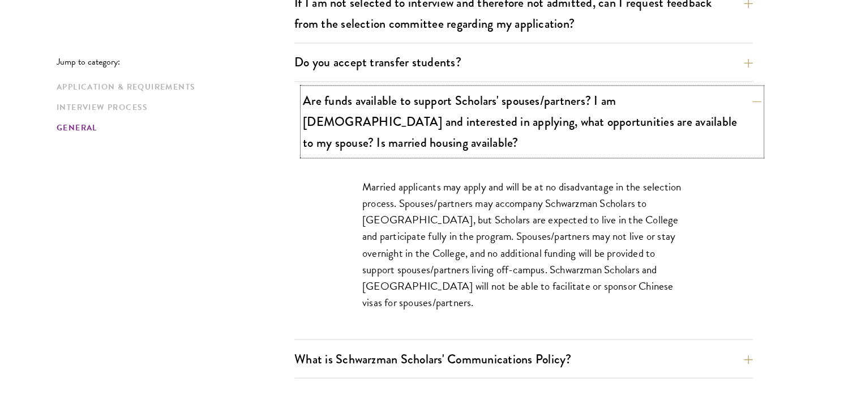
scroll to position [1906, 0]
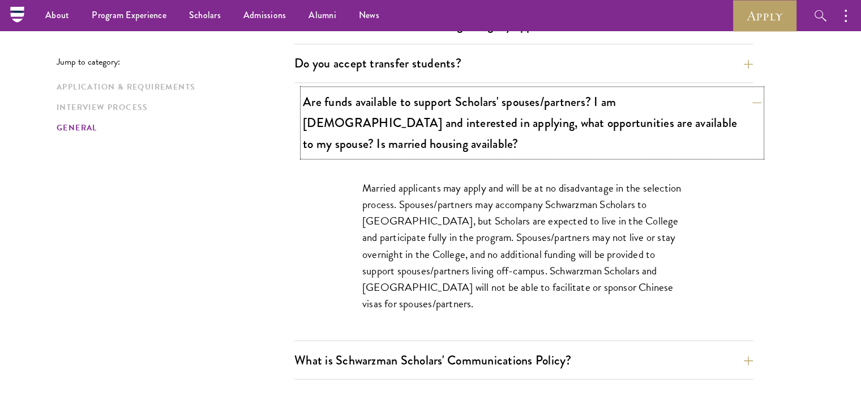
click at [516, 90] on button "Are funds available to support Scholars' spouses/partners? I am married and int…" at bounding box center [532, 122] width 459 height 67
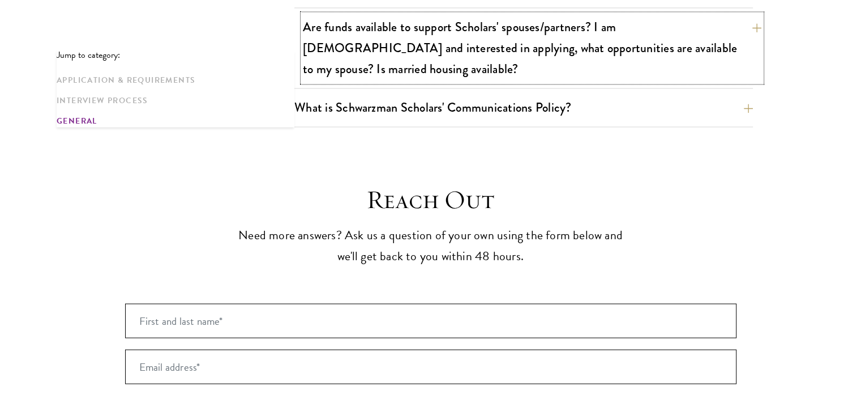
scroll to position [1982, 0]
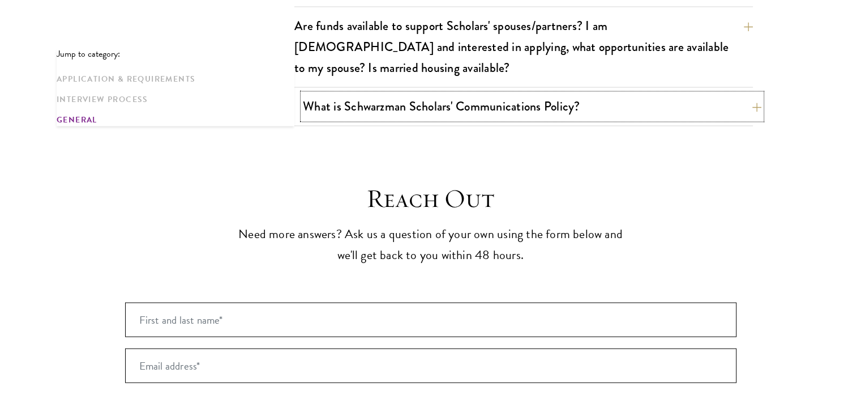
click at [519, 93] on button "What is Schwarzman Scholars' Communications Policy?" at bounding box center [532, 105] width 459 height 25
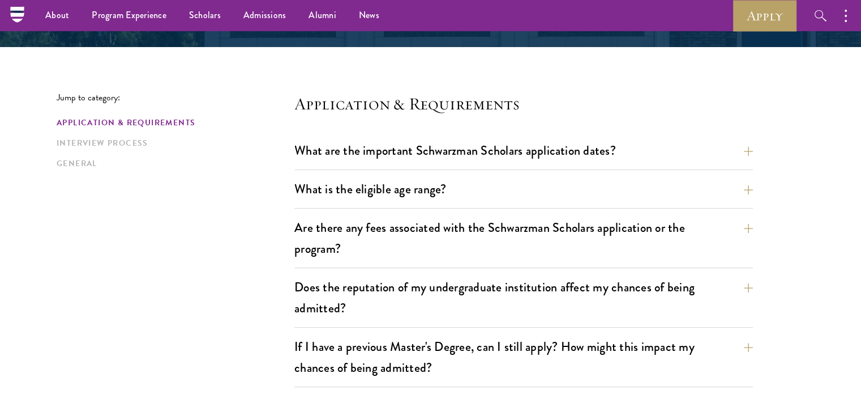
scroll to position [0, 0]
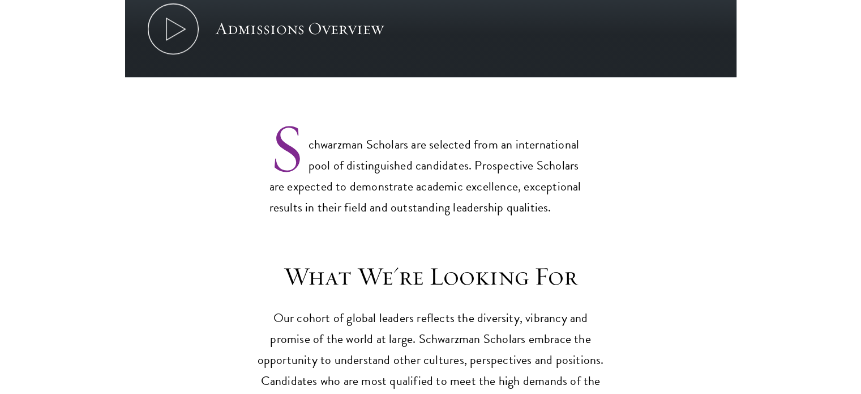
scroll to position [856, 0]
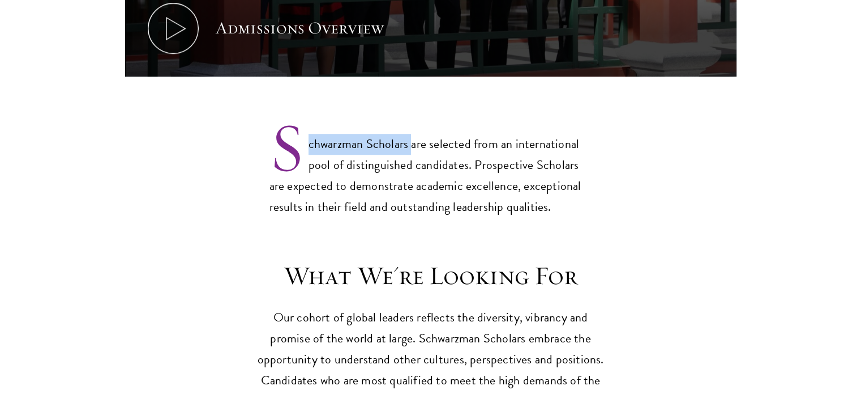
drag, startPoint x: 261, startPoint y: 131, endPoint x: 411, endPoint y: 129, distance: 150.7
copy p "chwarzman Scholars"
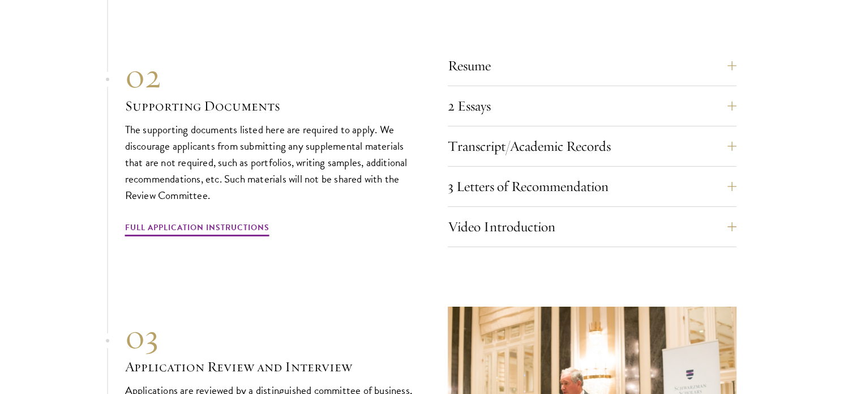
scroll to position [3934, 0]
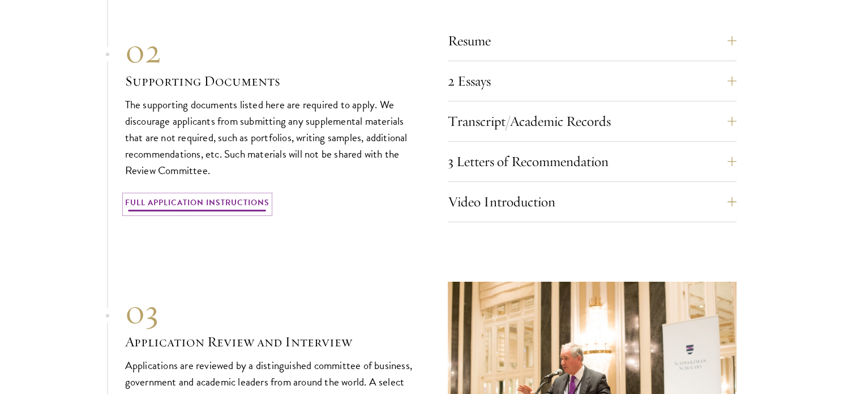
click at [225, 197] on link "Full Application Instructions" at bounding box center [197, 204] width 144 height 18
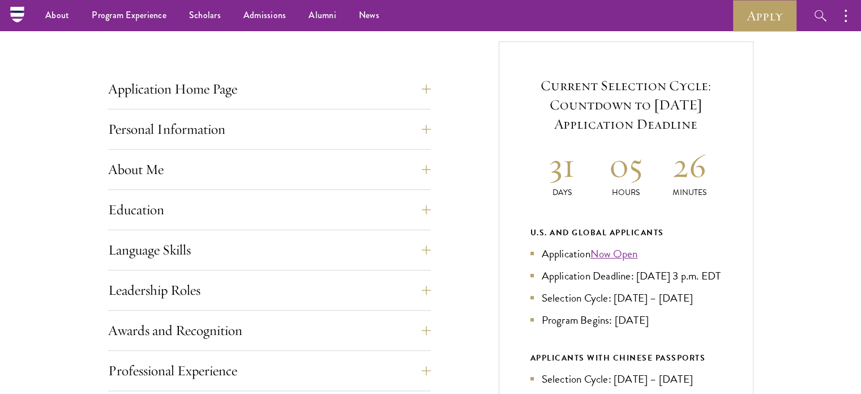
scroll to position [407, 0]
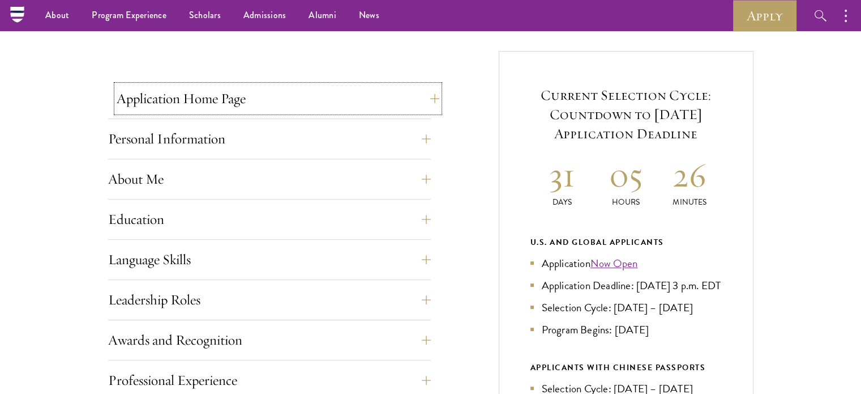
click at [237, 85] on button "Application Home Page" at bounding box center [278, 98] width 323 height 27
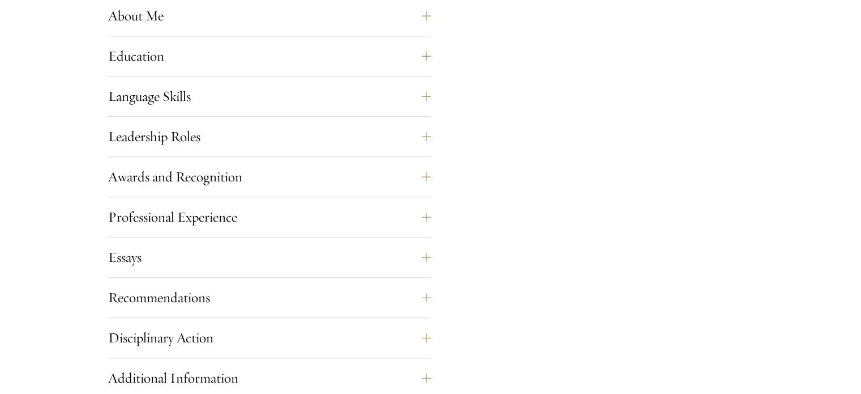
scroll to position [1076, 0]
click at [261, 126] on button "Leadership Roles" at bounding box center [278, 136] width 323 height 27
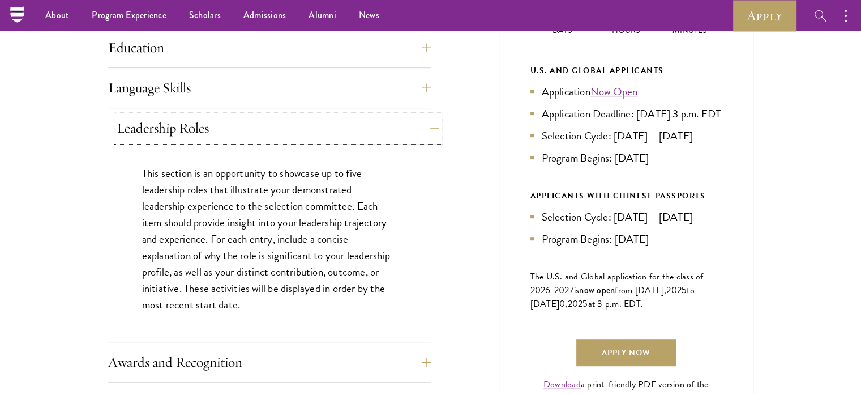
scroll to position [571, 0]
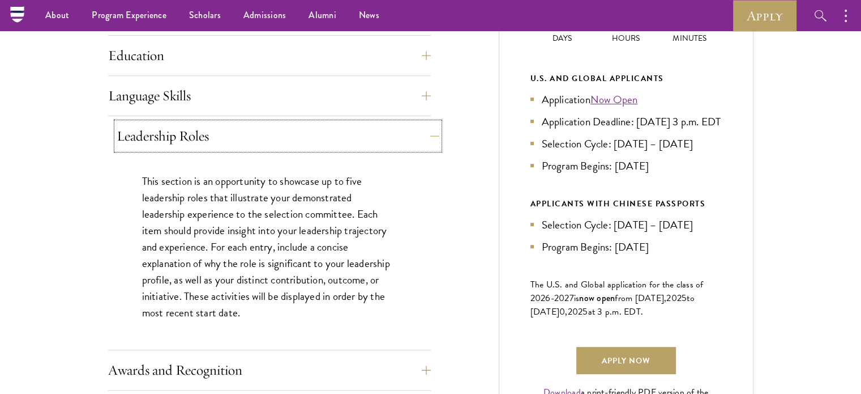
click at [261, 126] on button "Leadership Roles" at bounding box center [278, 135] width 323 height 27
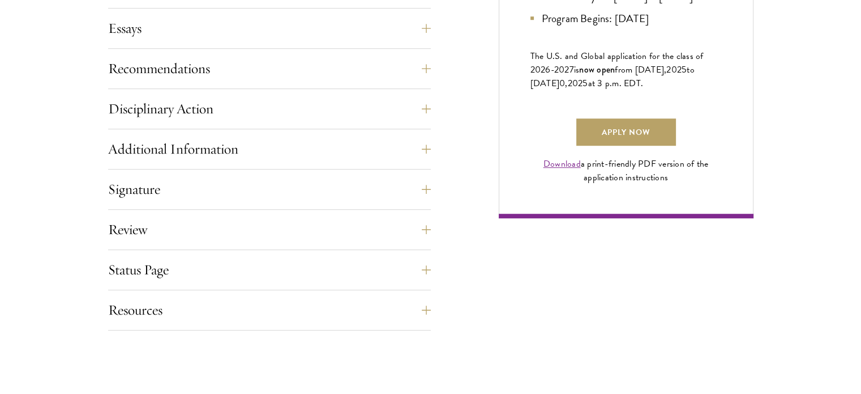
scroll to position [809, 0]
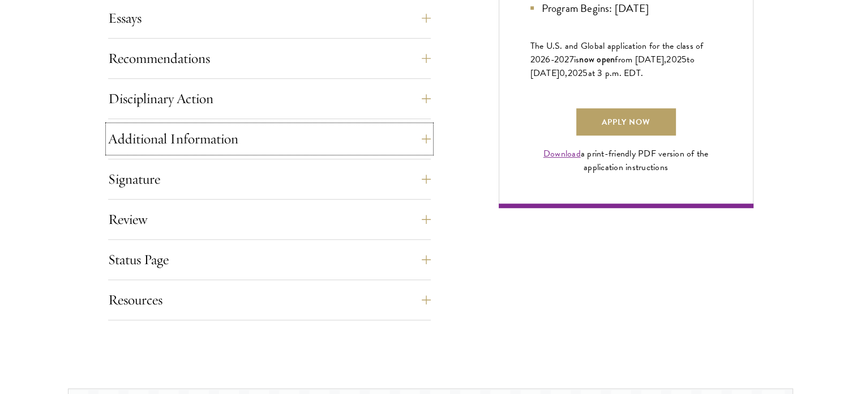
click at [261, 126] on button "Additional Information" at bounding box center [269, 138] width 323 height 27
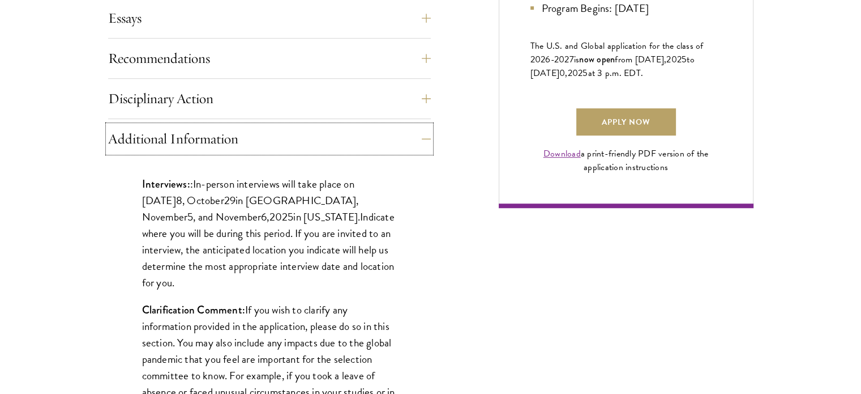
click at [261, 126] on button "Additional Information" at bounding box center [269, 138] width 323 height 27
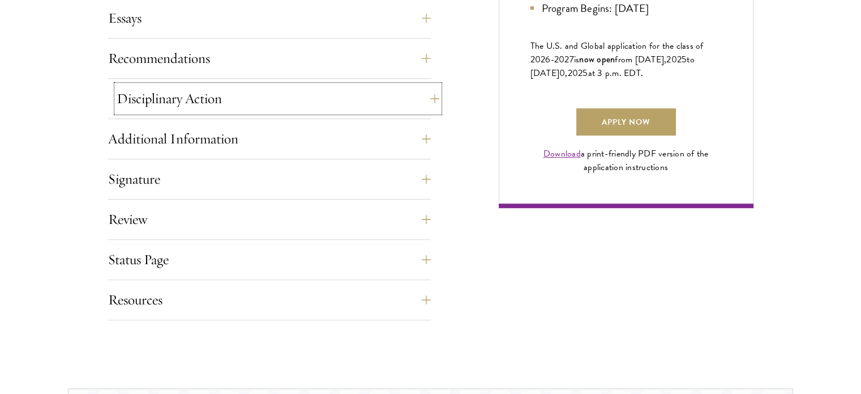
click at [261, 105] on button "Disciplinary Action" at bounding box center [278, 98] width 323 height 27
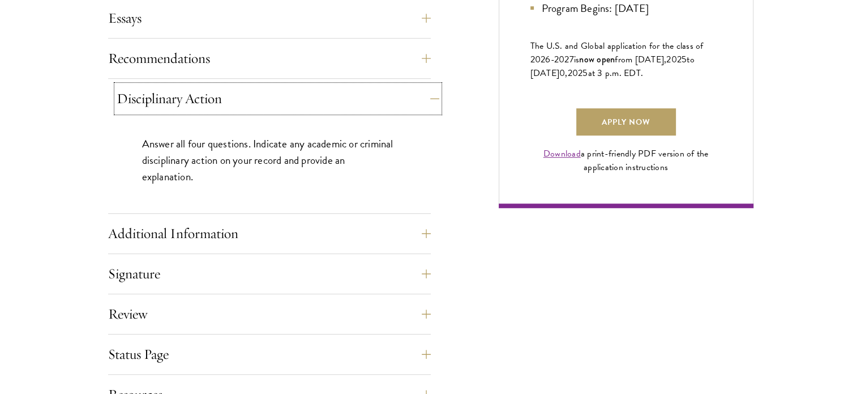
click at [261, 105] on button "Disciplinary Action" at bounding box center [278, 98] width 323 height 27
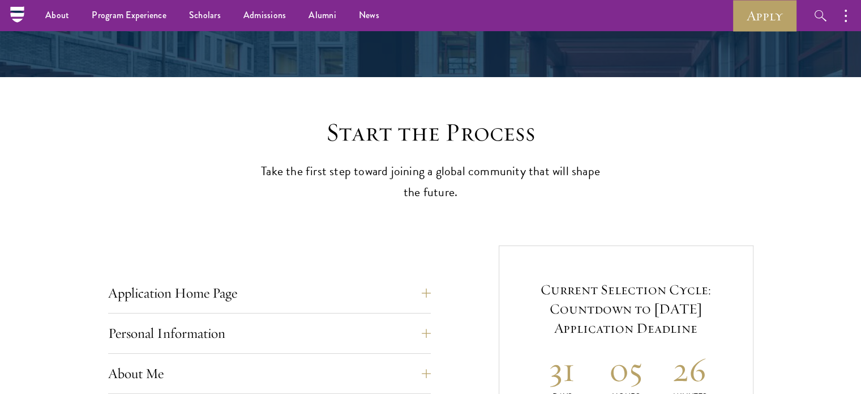
scroll to position [0, 0]
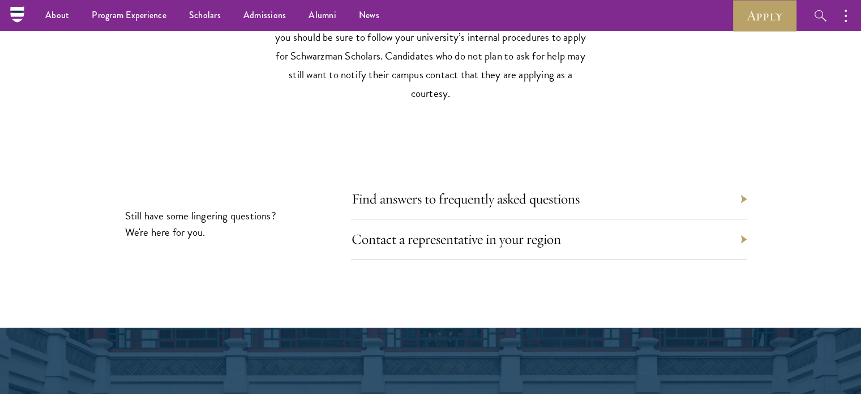
scroll to position [5378, 0]
click at [406, 221] on div "Contact a representative in your region" at bounding box center [549, 239] width 396 height 40
click at [403, 242] on div "Contact a representative in your region" at bounding box center [549, 239] width 396 height 40
click at [403, 238] on link "Contact a representative in your region" at bounding box center [465, 239] width 210 height 18
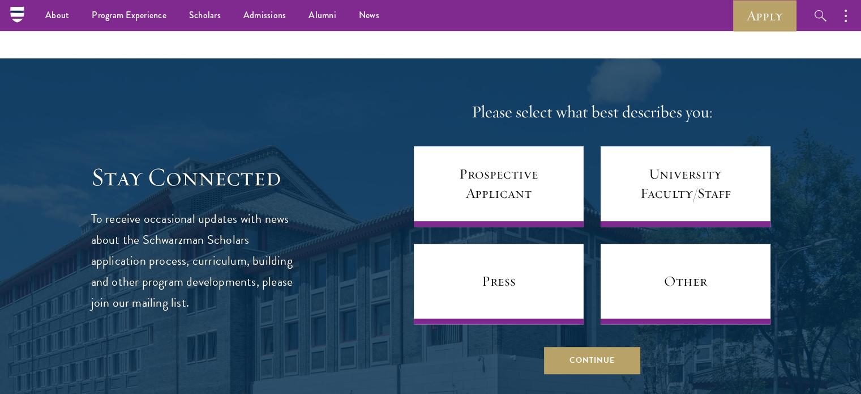
scroll to position [583, 0]
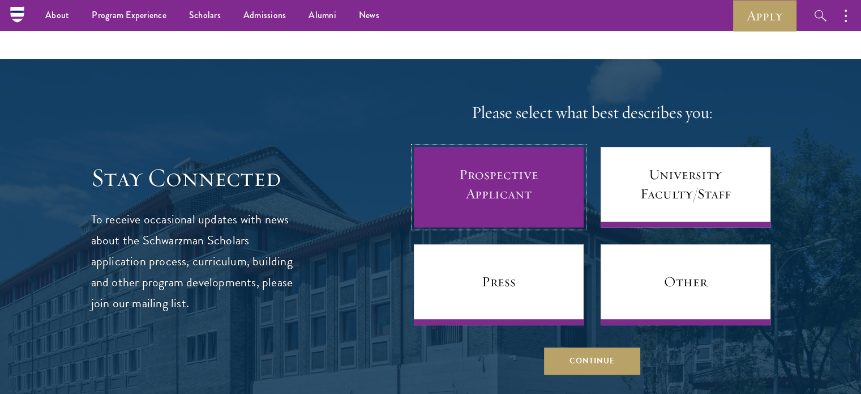
click at [496, 190] on link "Prospective Applicant" at bounding box center [499, 187] width 170 height 80
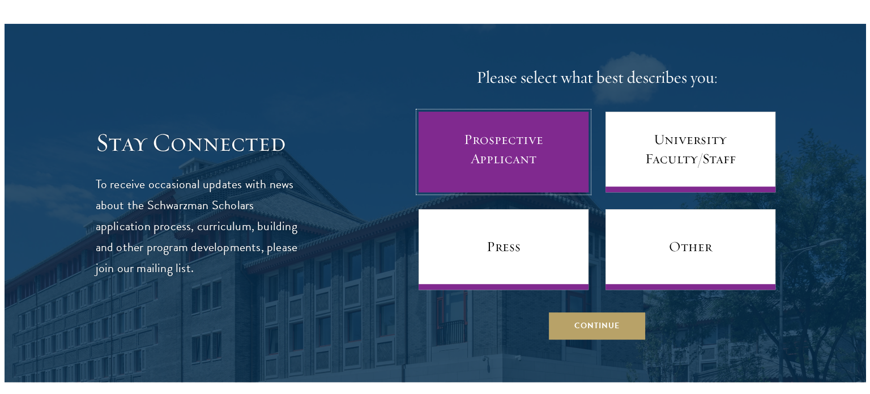
scroll to position [620, 0]
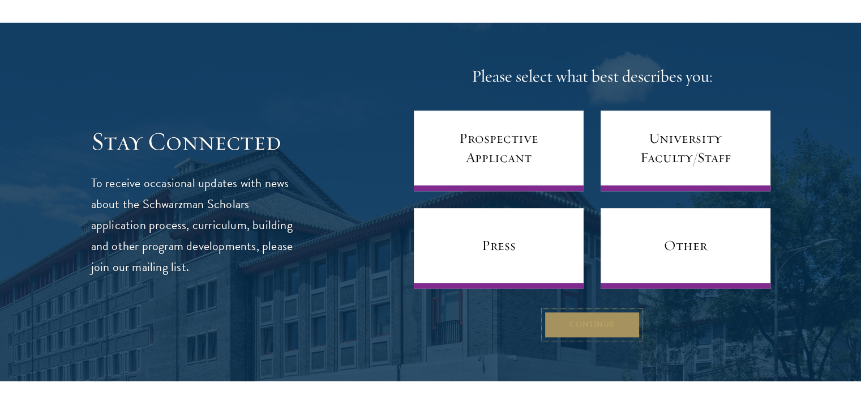
click at [566, 325] on button "Continue" at bounding box center [592, 324] width 96 height 27
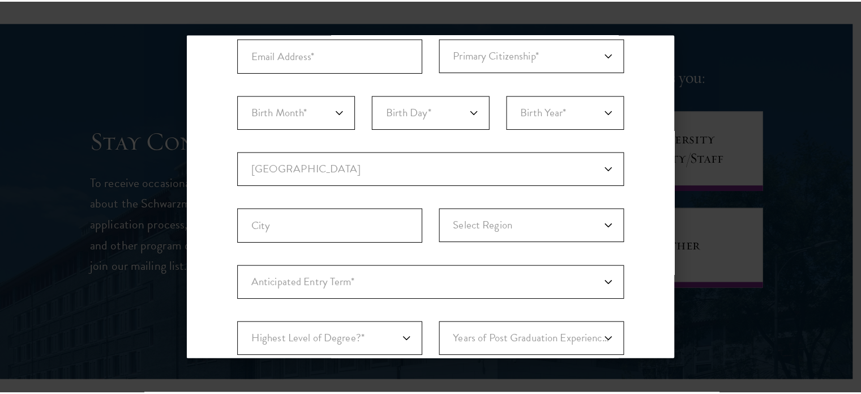
scroll to position [0, 0]
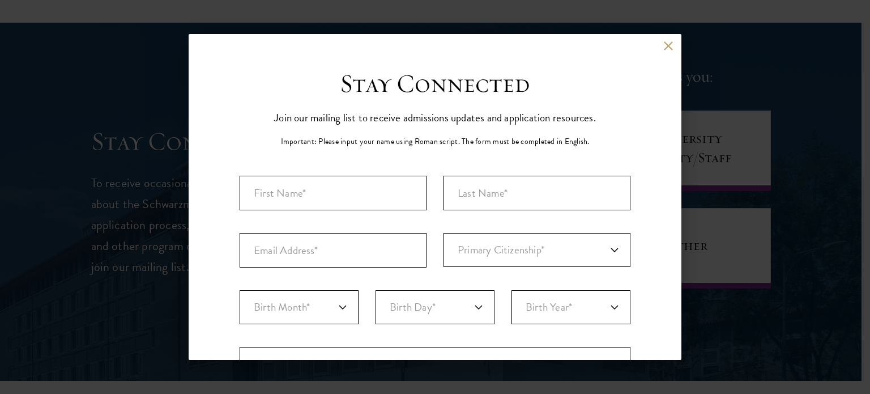
click at [659, 50] on div "Back" at bounding box center [435, 54] width 493 height 27
click at [663, 46] on button at bounding box center [668, 46] width 10 height 10
